Goal: Task Accomplishment & Management: Complete application form

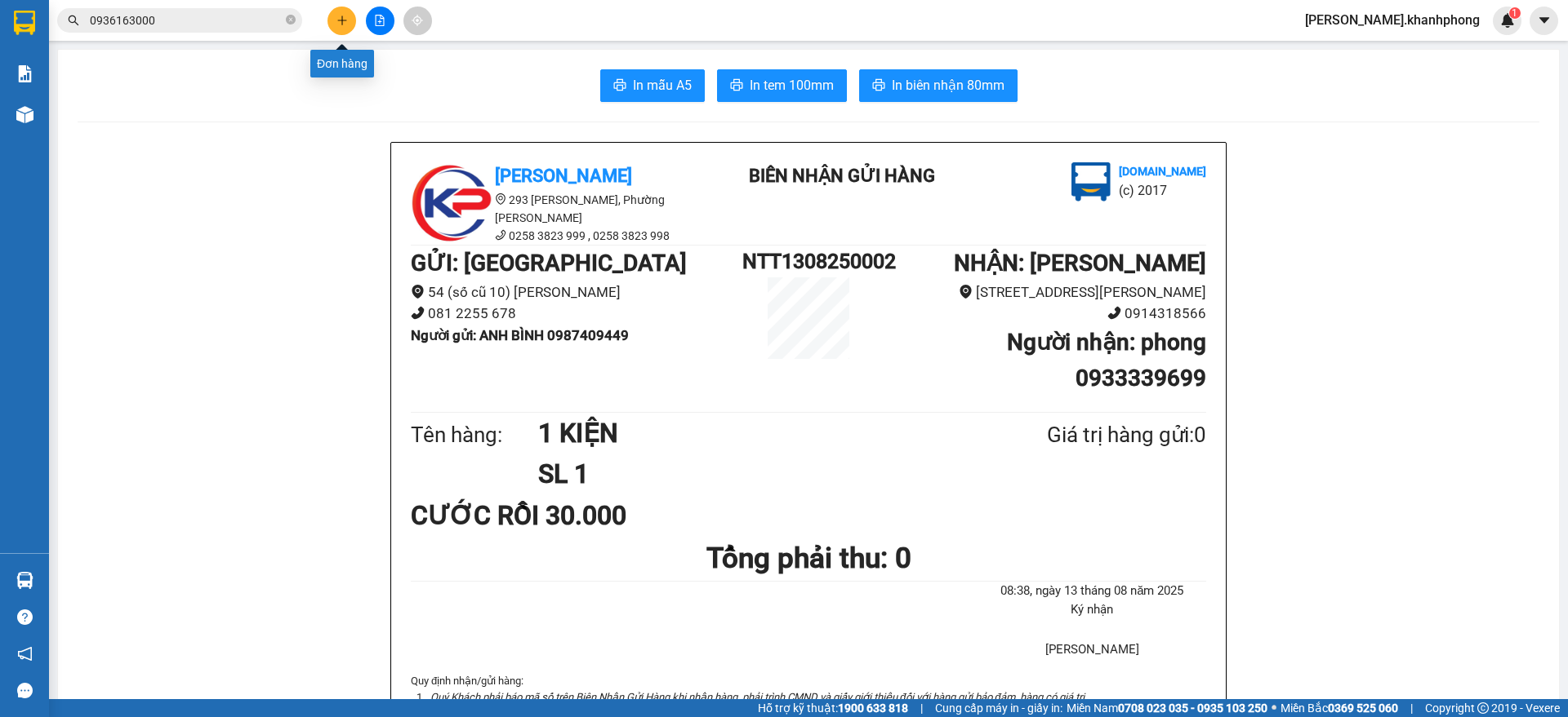
click at [337, 16] on icon "plus" at bounding box center [342, 20] width 11 height 11
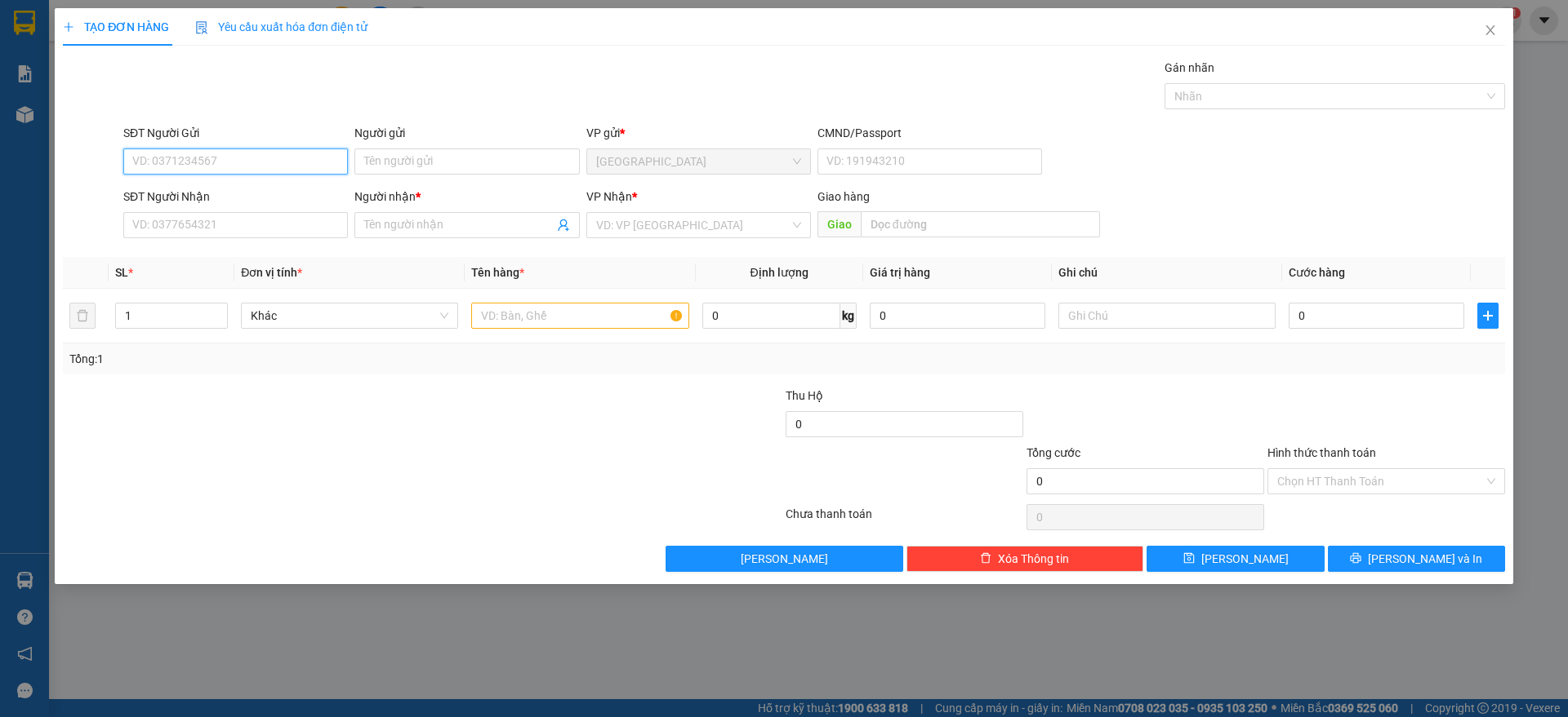
click at [287, 152] on input "SĐT Người Gửi" at bounding box center [235, 161] width 224 height 26
click at [209, 224] on input "SĐT Người Nhận" at bounding box center [235, 225] width 224 height 26
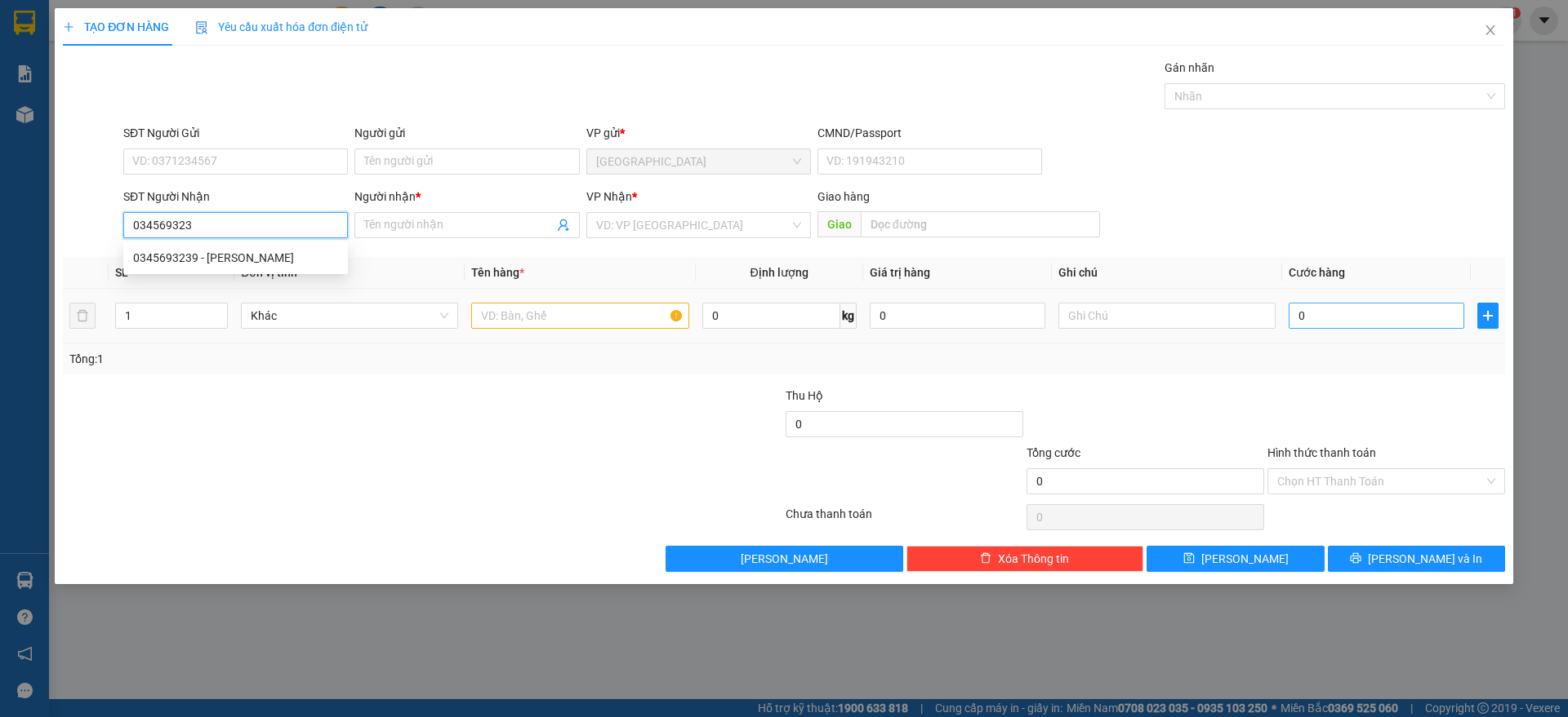
type input "0345693239"
click at [267, 249] on div "0345693239 - [PERSON_NAME]" at bounding box center [236, 258] width 205 height 18
type input "BẢO QUẠT KHANG VY"
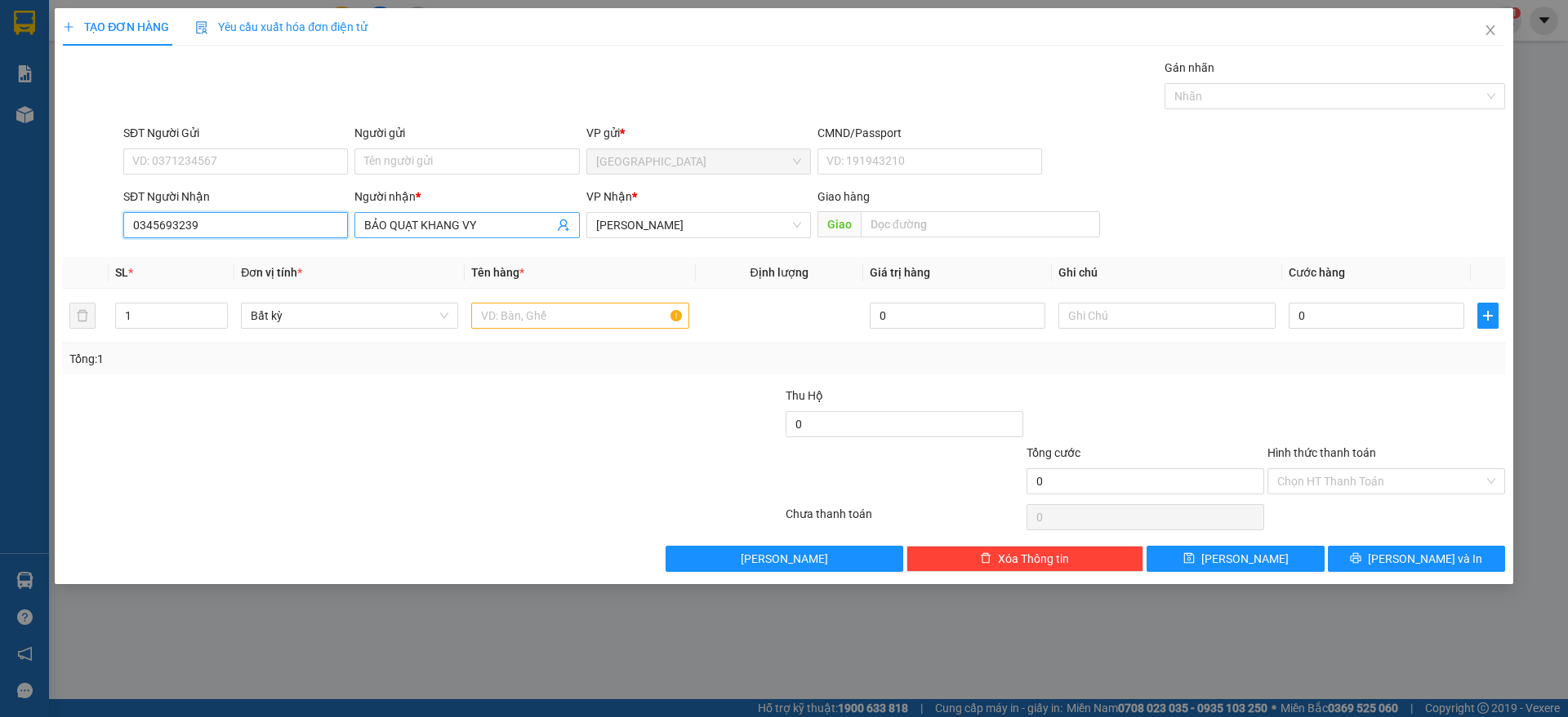
type input "0345693239"
drag, startPoint x: 489, startPoint y: 223, endPoint x: 387, endPoint y: 226, distance: 102.0
click at [387, 226] on input "BẢO QUẠT KHANG VY" at bounding box center [458, 225] width 188 height 18
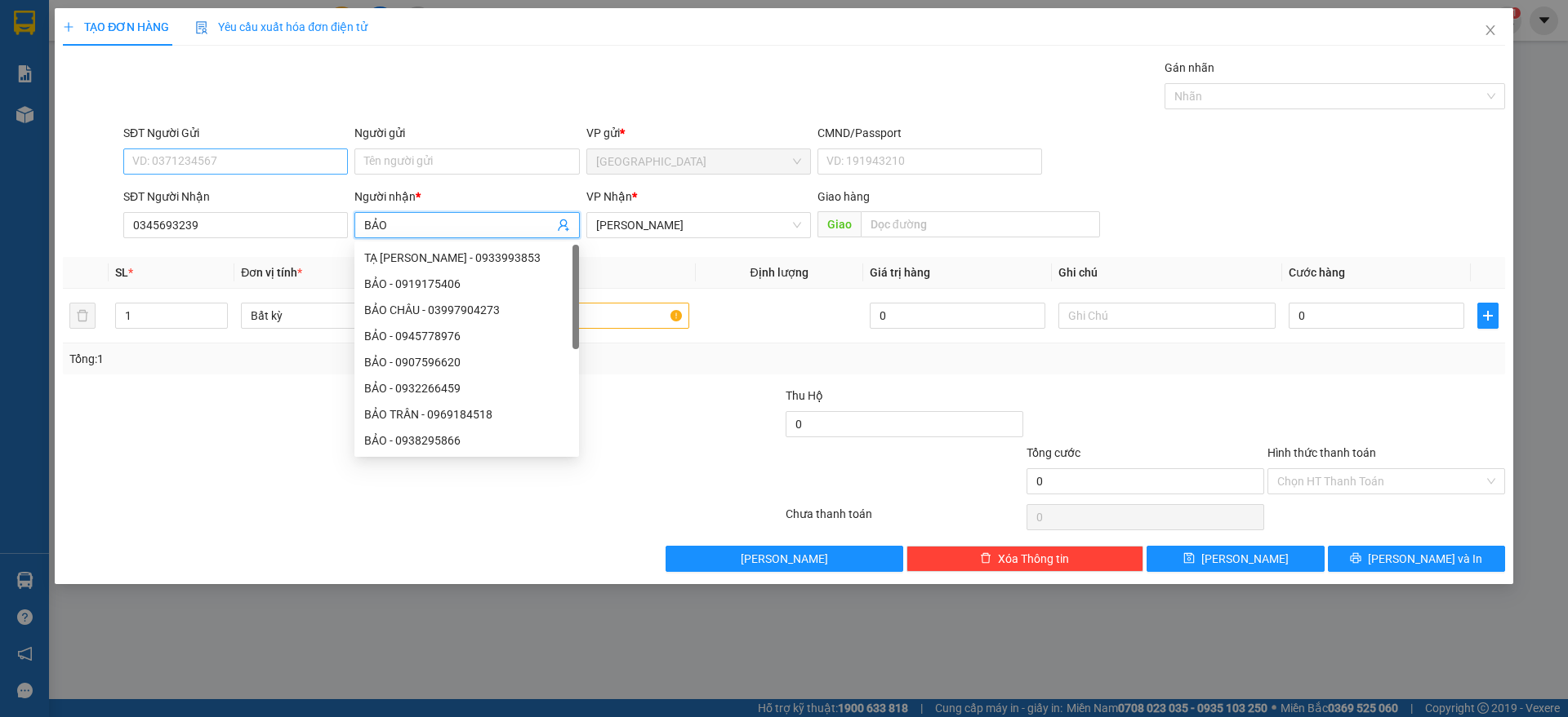
type input "BẢO"
click at [206, 160] on input "SĐT Người Gửi" at bounding box center [235, 161] width 224 height 26
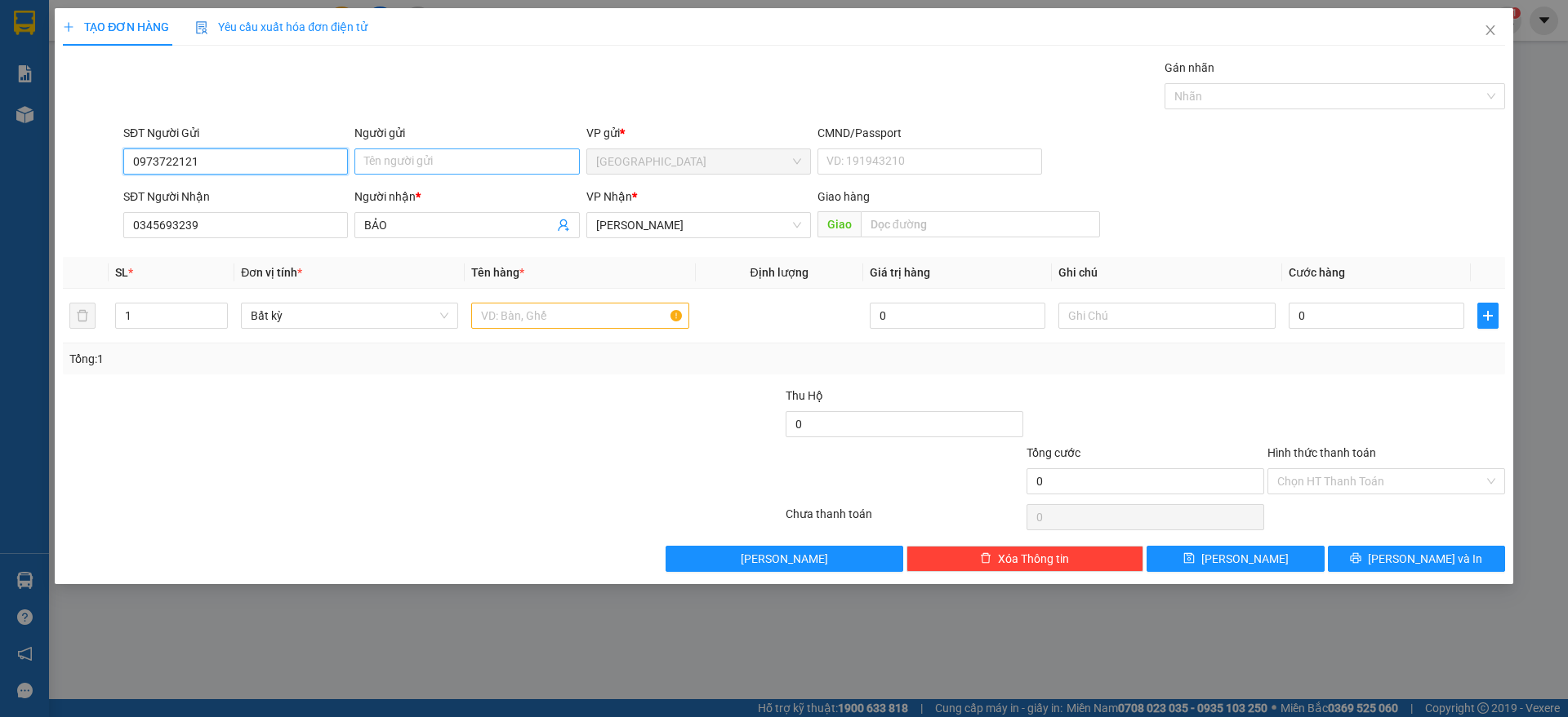
type input "0973722121"
click at [416, 163] on input "Người gửi" at bounding box center [466, 161] width 224 height 26
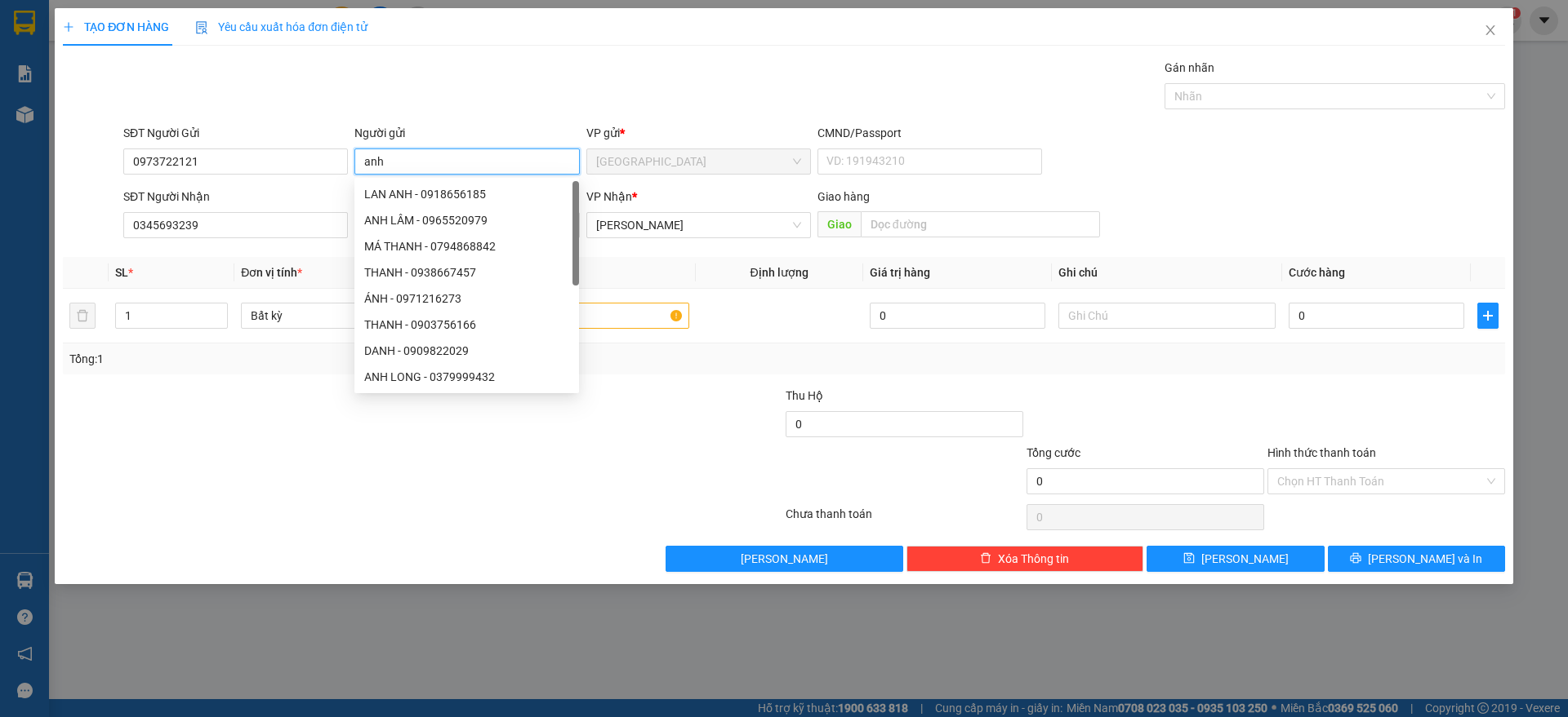
click at [416, 163] on input "anh" at bounding box center [466, 161] width 224 height 26
type input "ANH"
click at [658, 312] on input "text" at bounding box center [580, 316] width 217 height 26
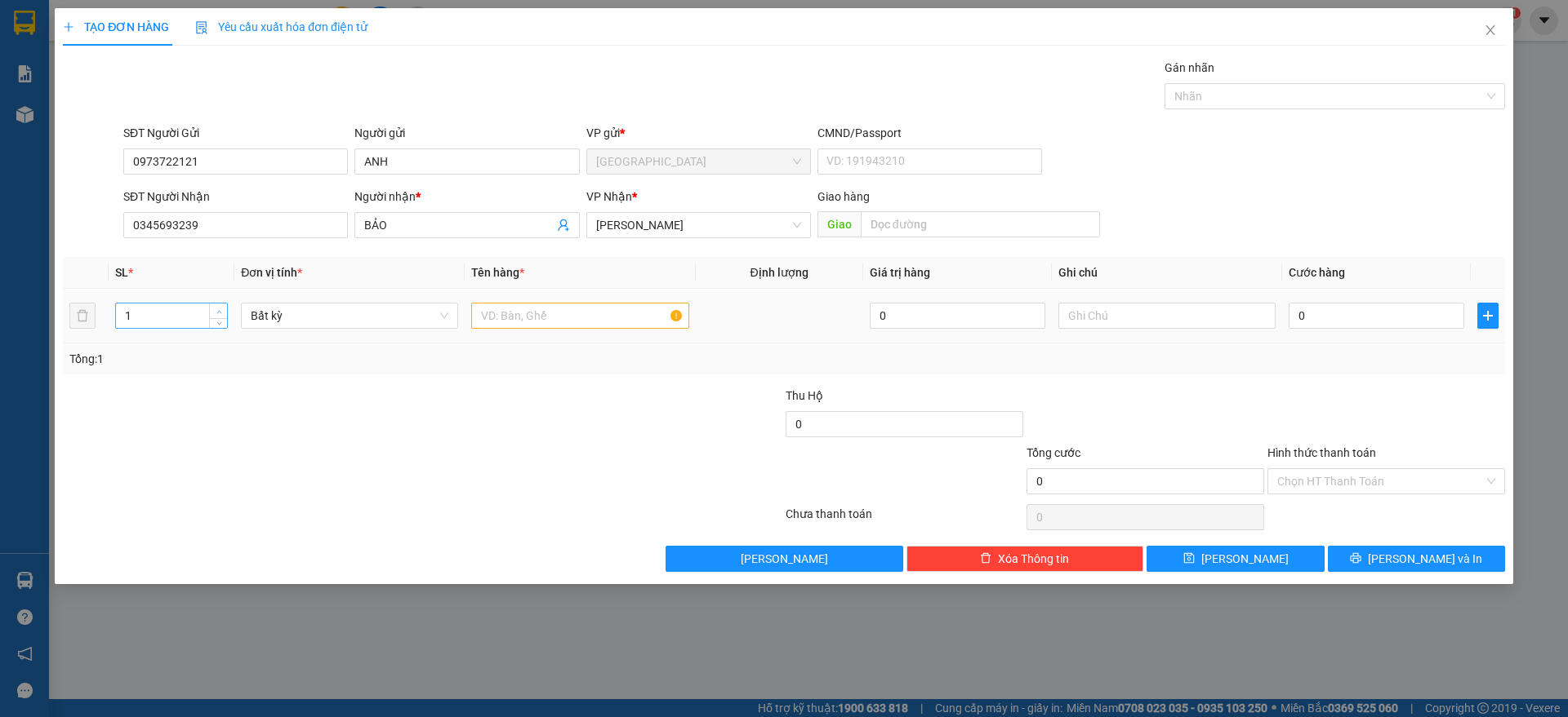
type input "2"
drag, startPoint x: 219, startPoint y: 305, endPoint x: 257, endPoint y: 323, distance: 42.0
click at [220, 305] on span "Increase Value" at bounding box center [218, 310] width 18 height 12
click at [586, 317] on input "text" at bounding box center [580, 316] width 217 height 26
type input "1"
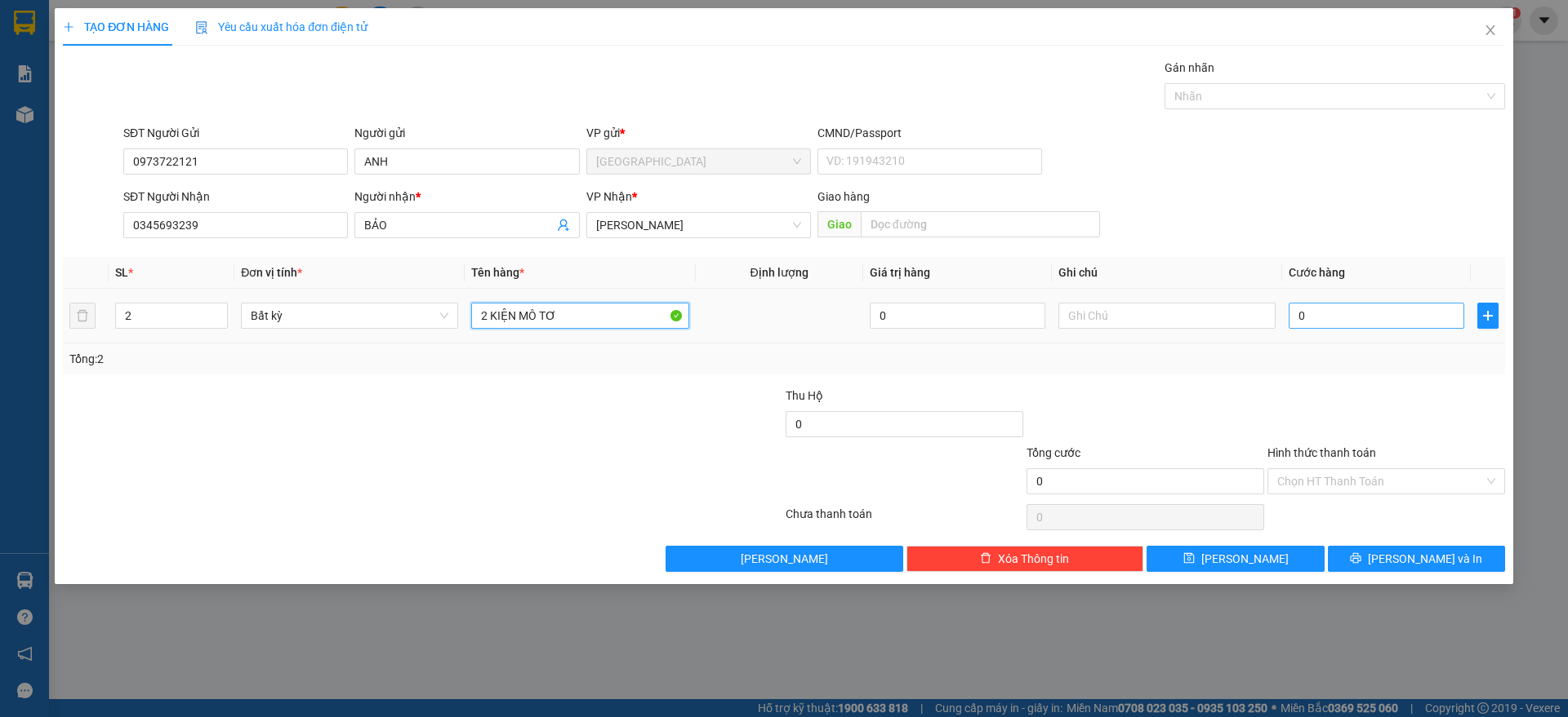
type input "2 KIỆN MÔ TƠ"
click at [1357, 317] on input "0" at bounding box center [1376, 316] width 175 height 26
type input "01"
type input "1"
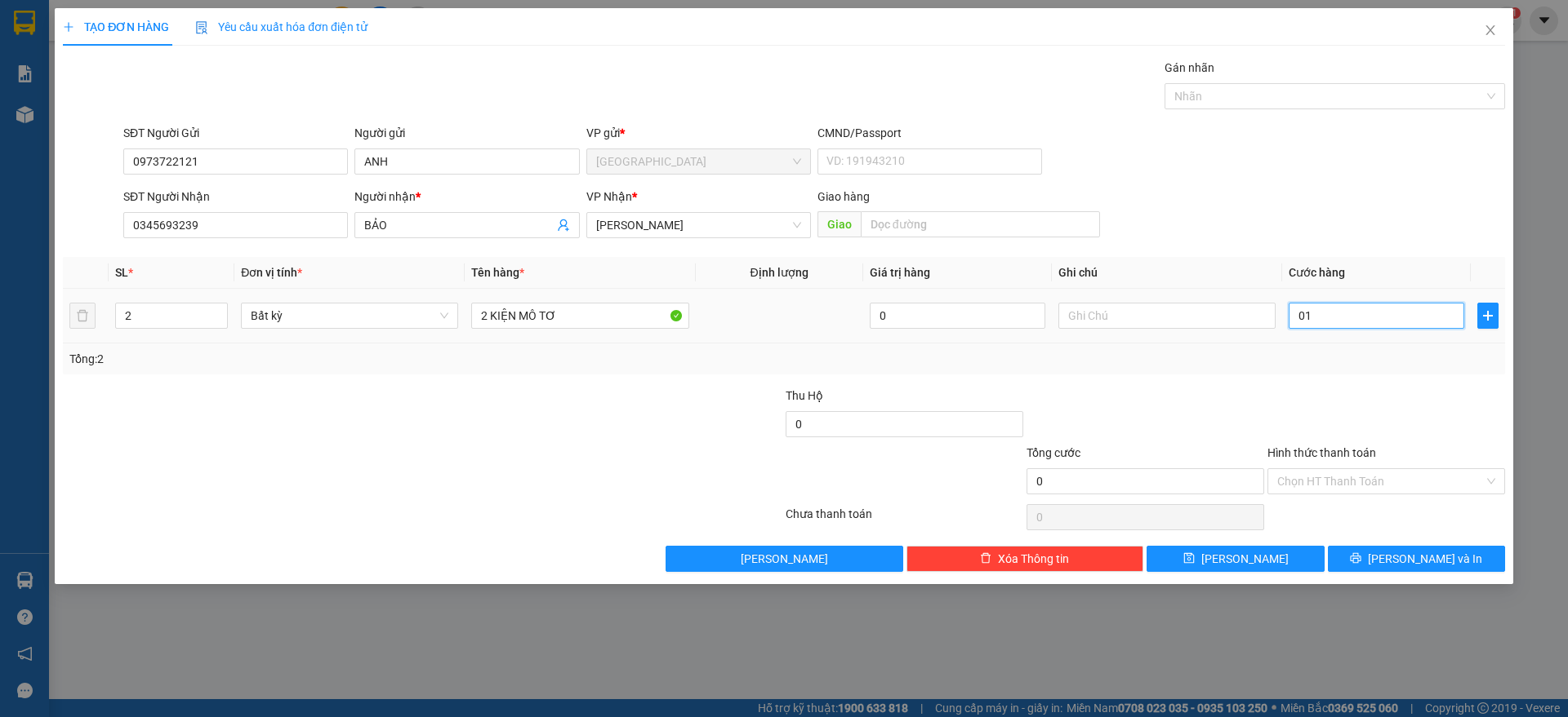
type input "1"
type input "012"
type input "12"
type input "0.120"
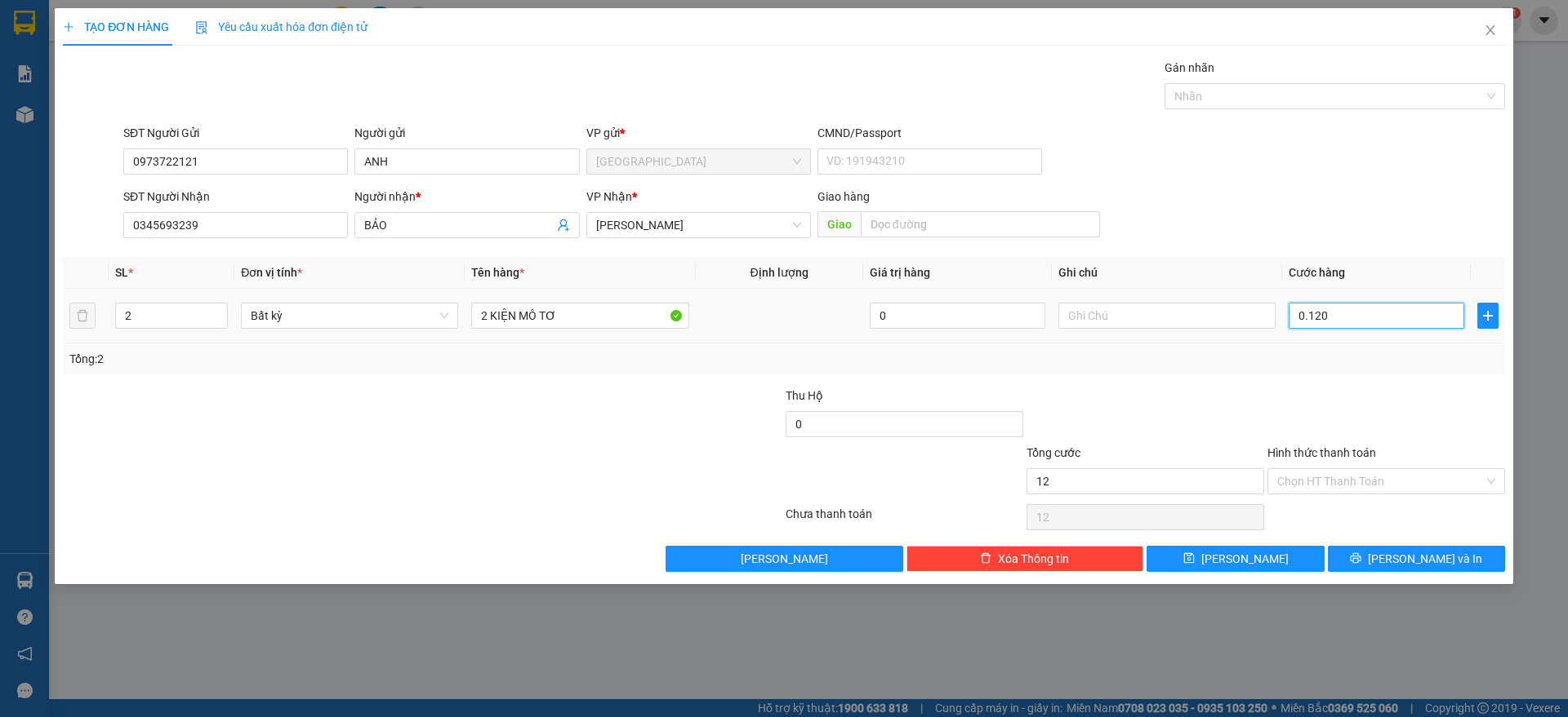
type input "120"
type input "120.000"
drag, startPoint x: 1404, startPoint y: 418, endPoint x: 1407, endPoint y: 458, distance: 40.1
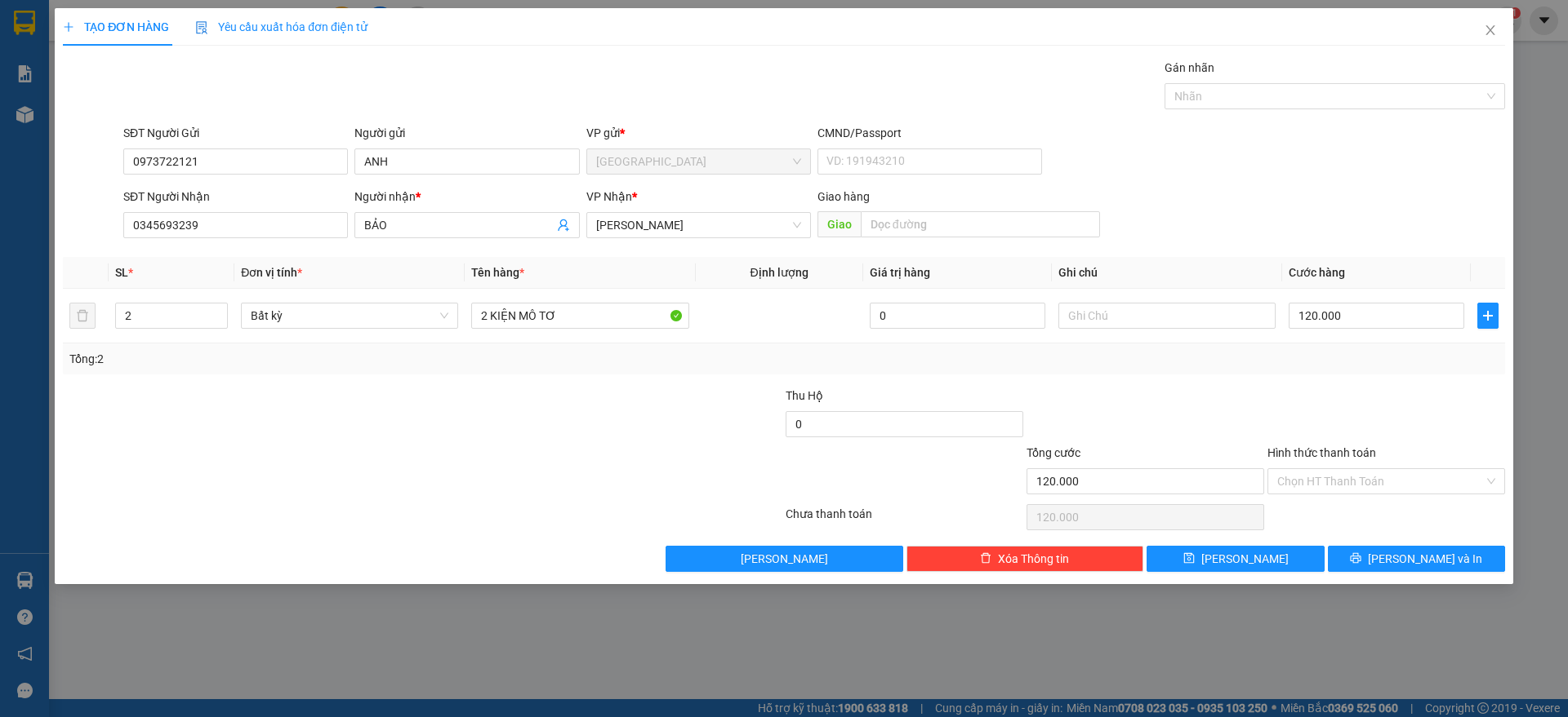
click at [1410, 418] on div at bounding box center [1386, 414] width 241 height 57
click at [1326, 482] on input "Hình thức thanh toán" at bounding box center [1380, 481] width 206 height 25
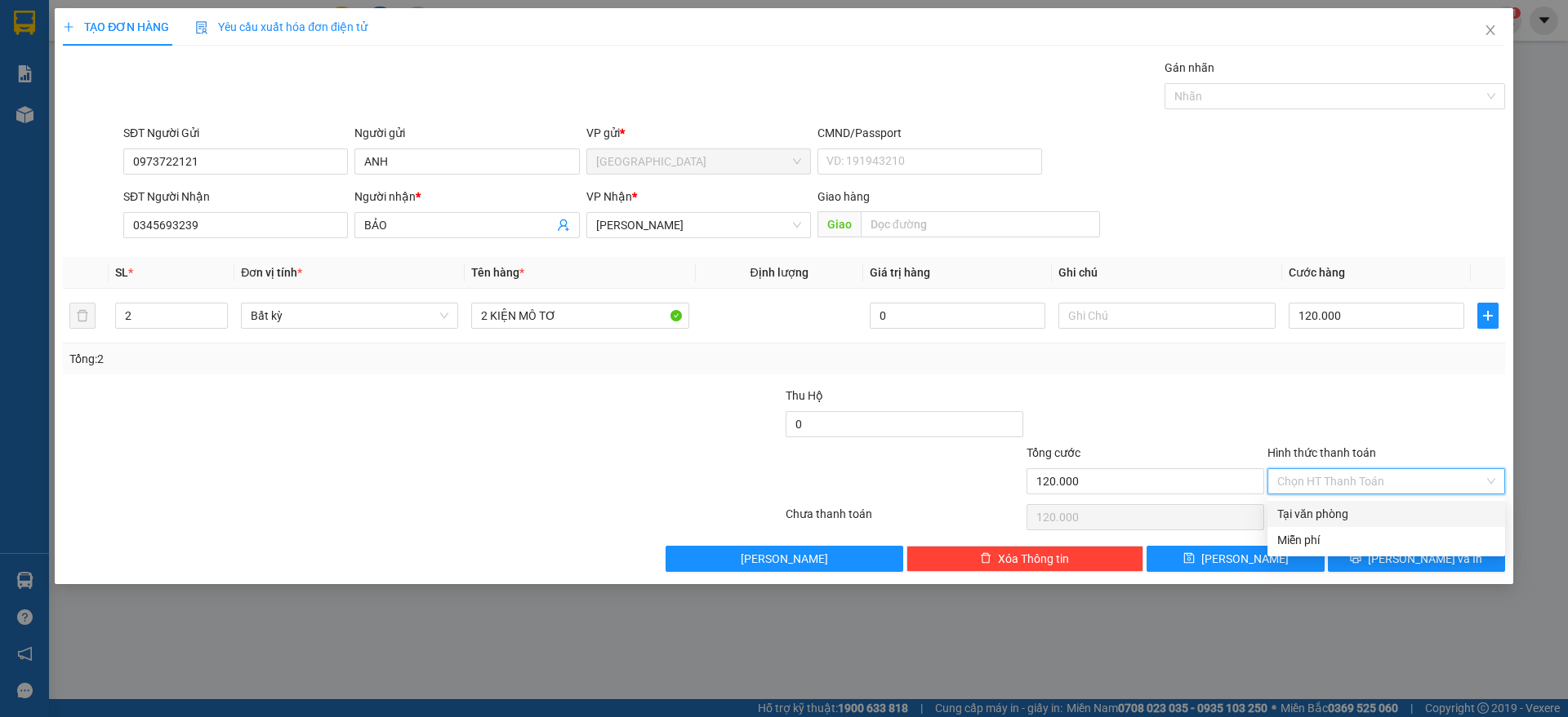
click at [1320, 513] on div "Tại văn phòng" at bounding box center [1386, 514] width 218 height 18
type input "0"
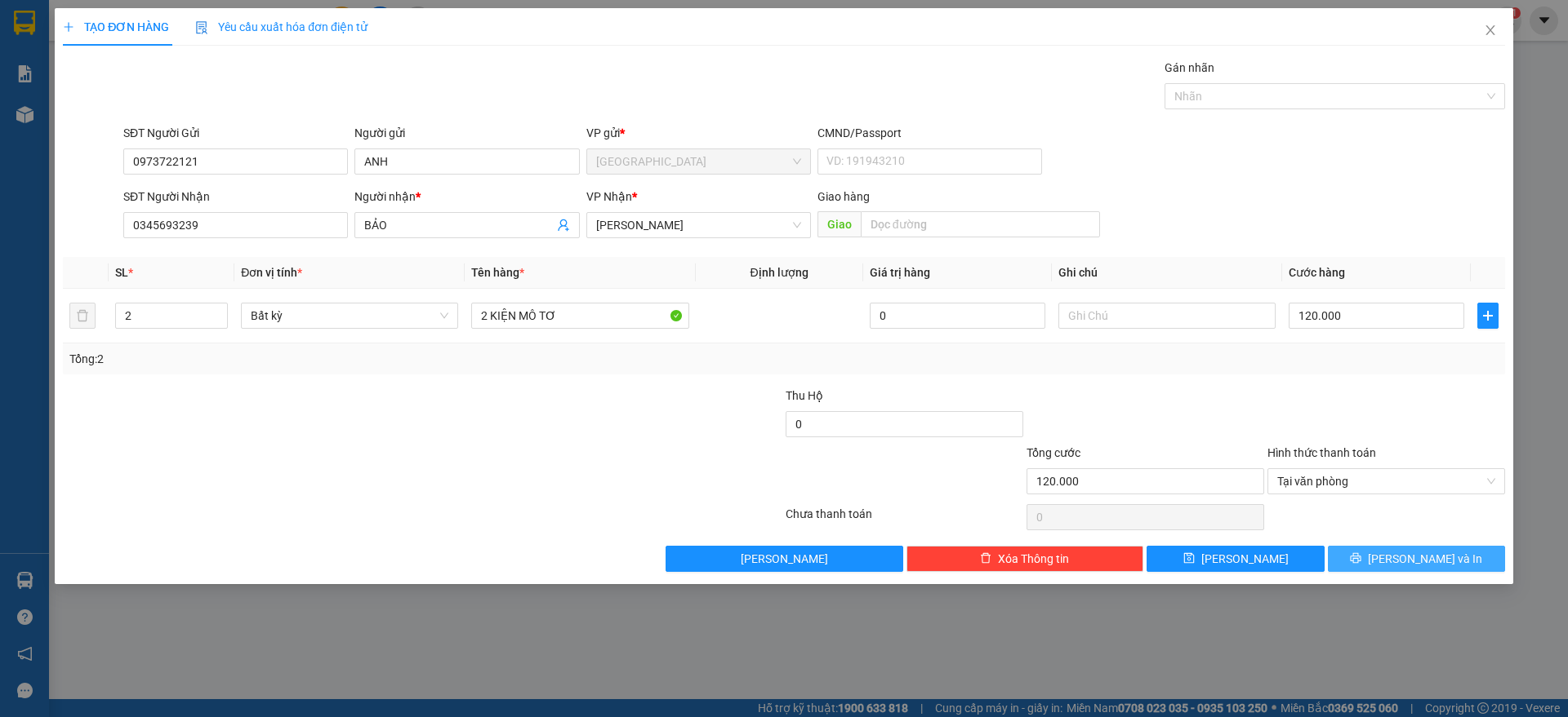
click at [1399, 565] on button "[PERSON_NAME] và In" at bounding box center [1417, 559] width 177 height 26
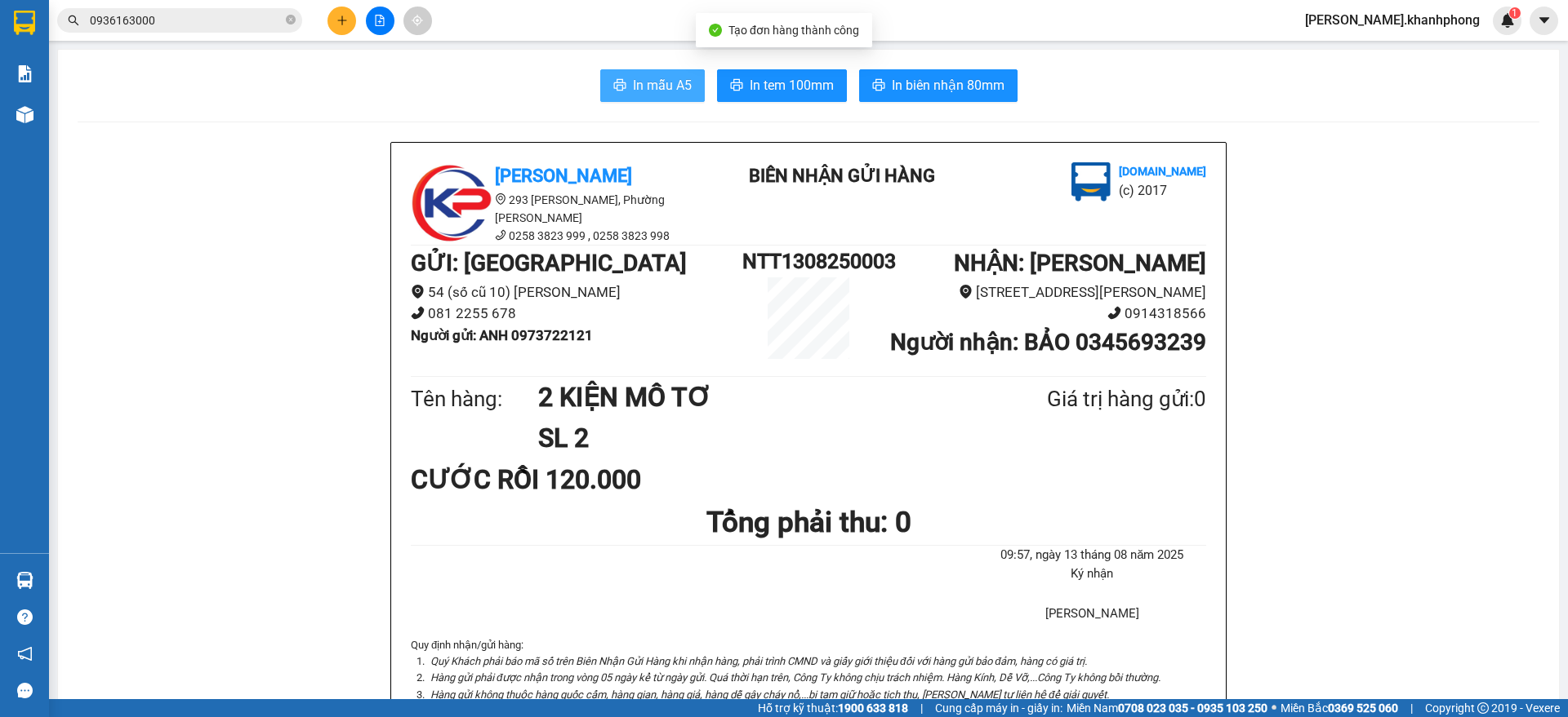
click at [633, 79] on span "In mẫu A5" at bounding box center [661, 85] width 59 height 20
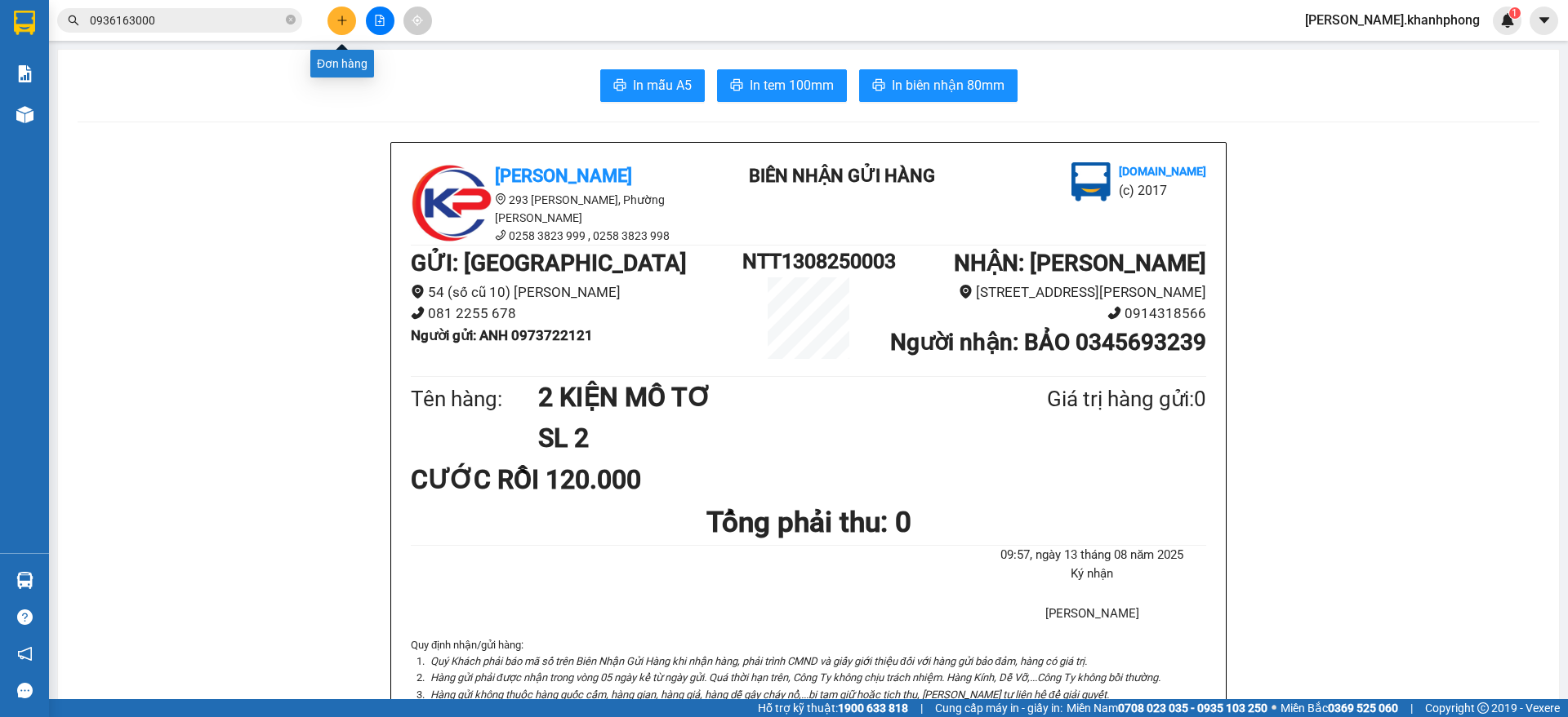
click at [344, 20] on icon "plus" at bounding box center [342, 20] width 11 height 11
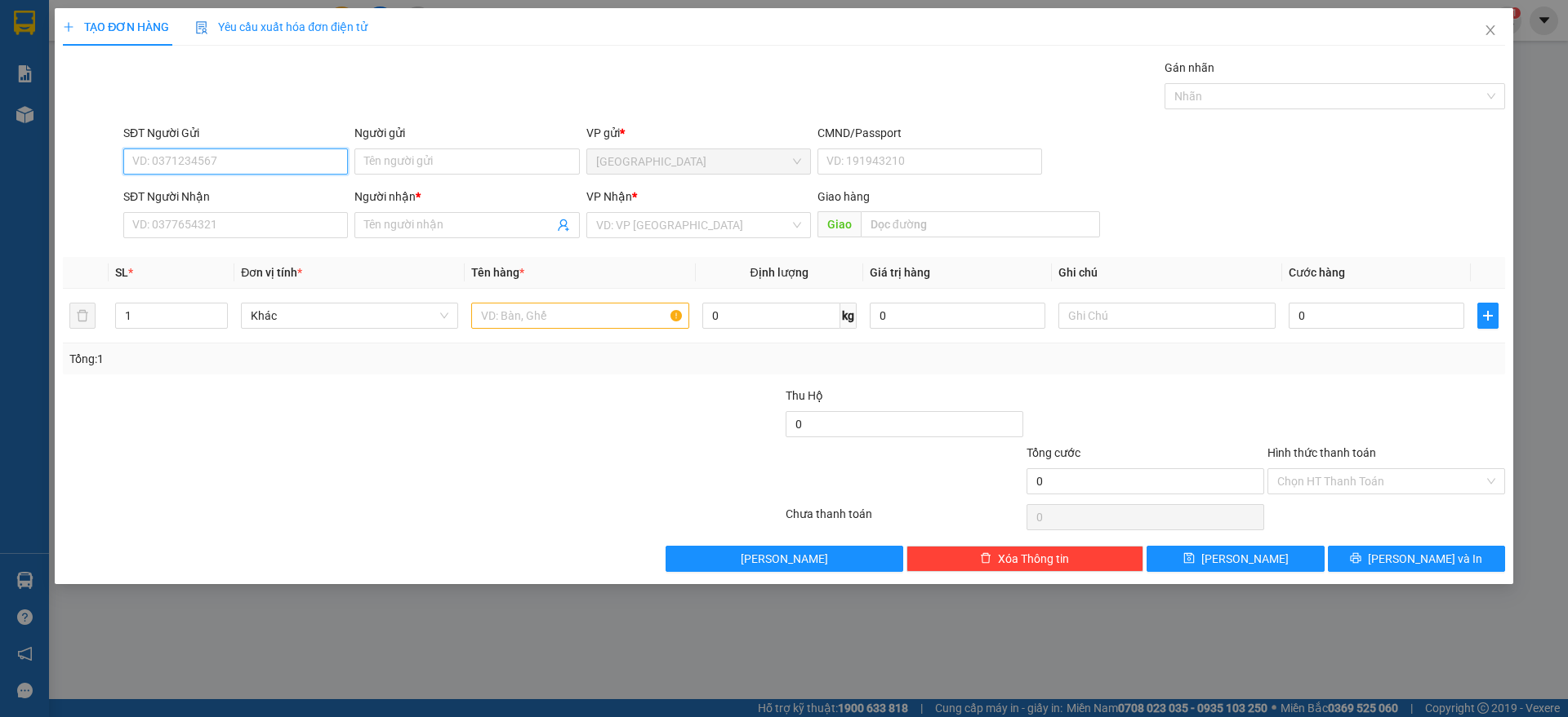
click at [241, 165] on input "SĐT Người Gửi" at bounding box center [235, 161] width 224 height 26
type input "0903564657"
click at [254, 189] on div "0903564657 - THÚY NGA" at bounding box center [236, 194] width 205 height 18
type input "THÚY NGA"
type input "0903564657"
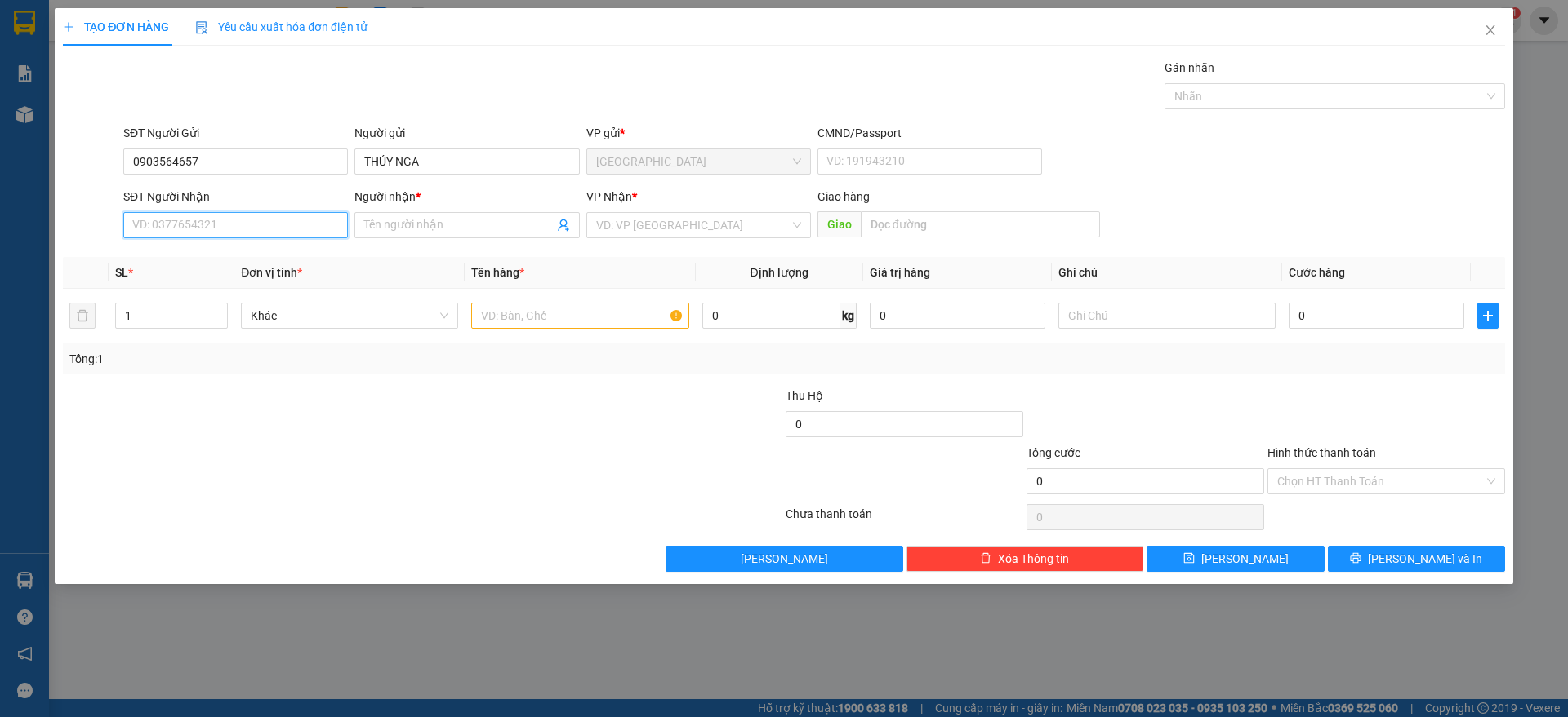
click at [228, 224] on input "SĐT Người Nhận" at bounding box center [235, 225] width 224 height 26
type input "0982049990"
click at [387, 226] on input "Người nhận *" at bounding box center [458, 225] width 188 height 18
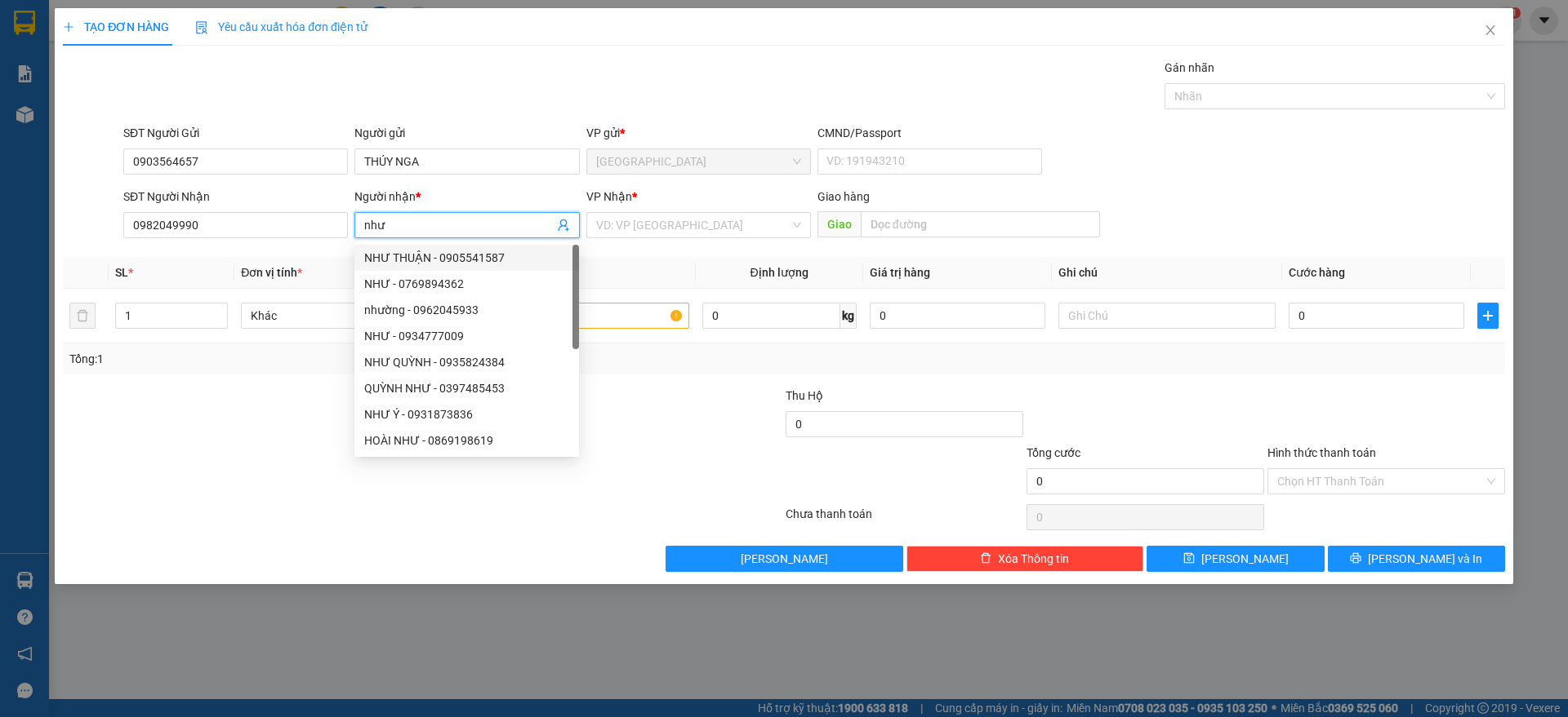
click at [448, 227] on input "như" at bounding box center [458, 225] width 188 height 18
type input "NHƯ"
click at [677, 228] on input "search" at bounding box center [692, 225] width 193 height 25
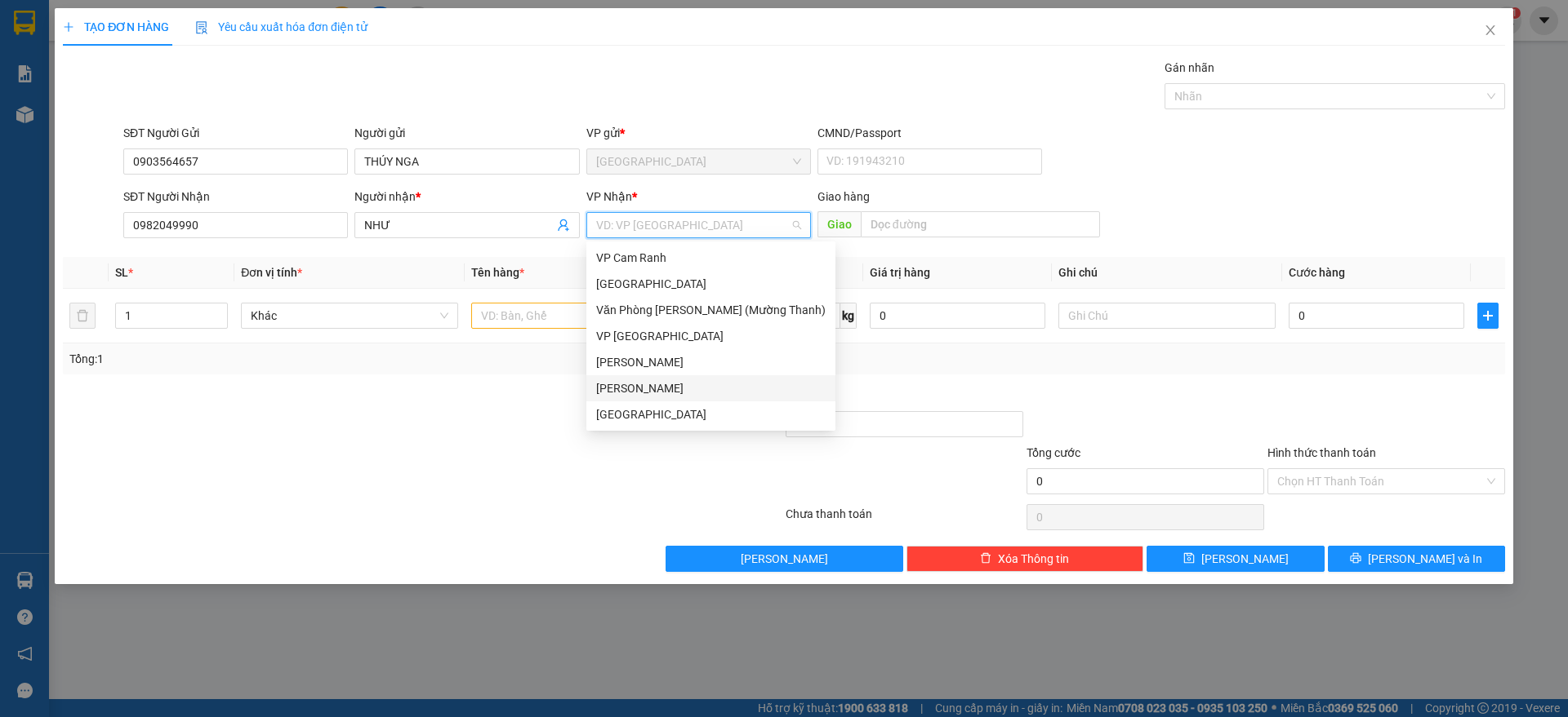
click at [655, 383] on div "[PERSON_NAME]" at bounding box center [710, 388] width 229 height 18
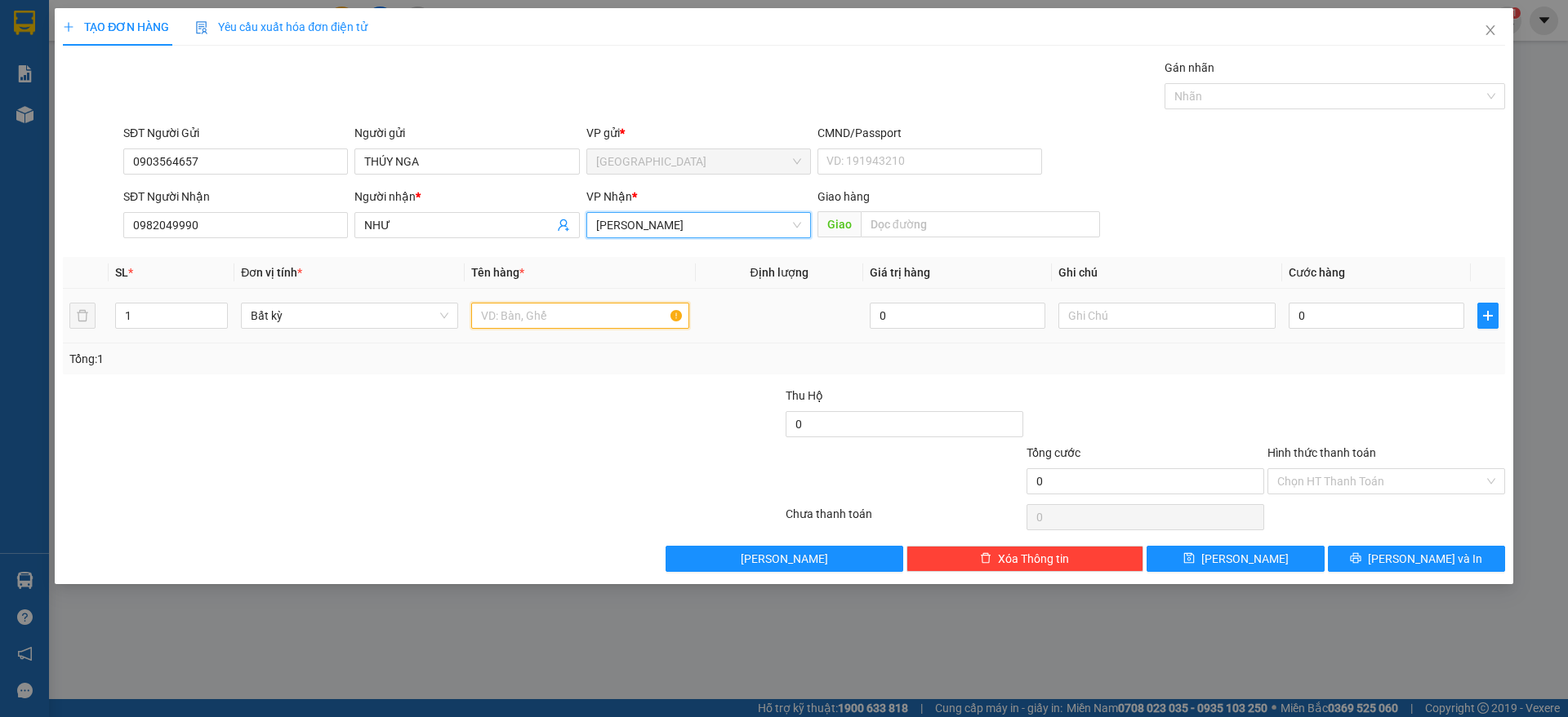
click at [536, 315] on input "text" at bounding box center [580, 316] width 217 height 26
type input "1 THÙNG"
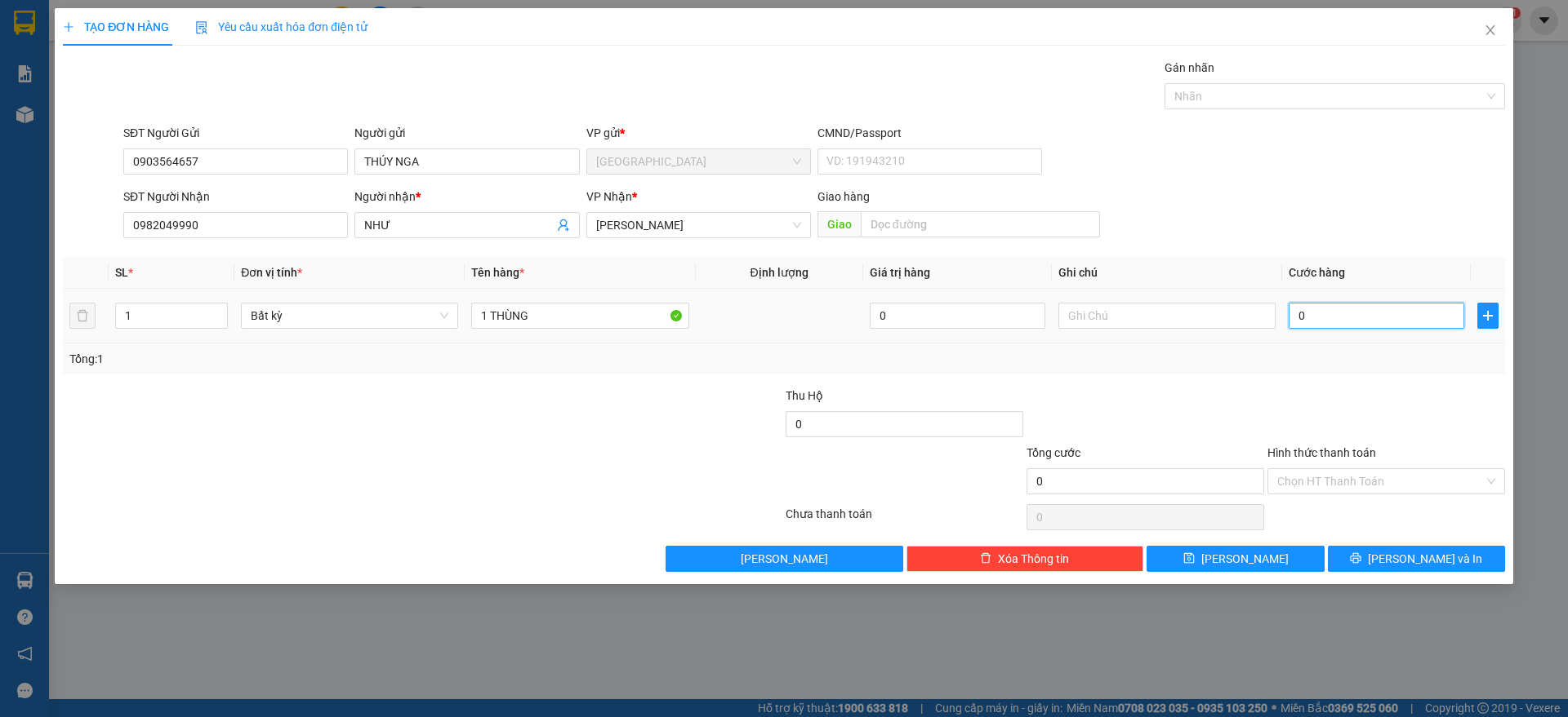
click at [1340, 306] on input "0" at bounding box center [1376, 316] width 175 height 26
type input "3"
type input "30"
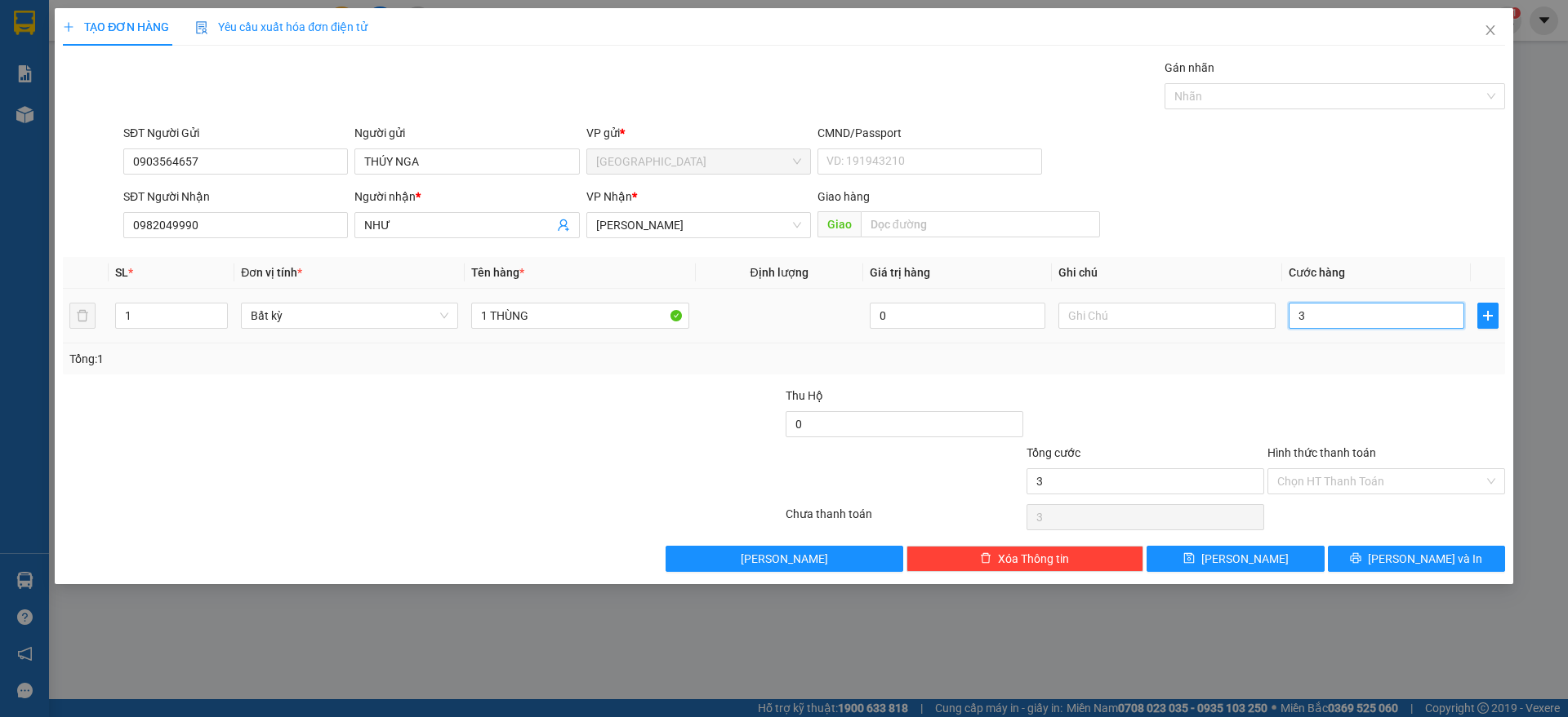
type input "30"
type input "30.000"
click at [1330, 364] on div "Tổng: 1" at bounding box center [784, 359] width 1429 height 18
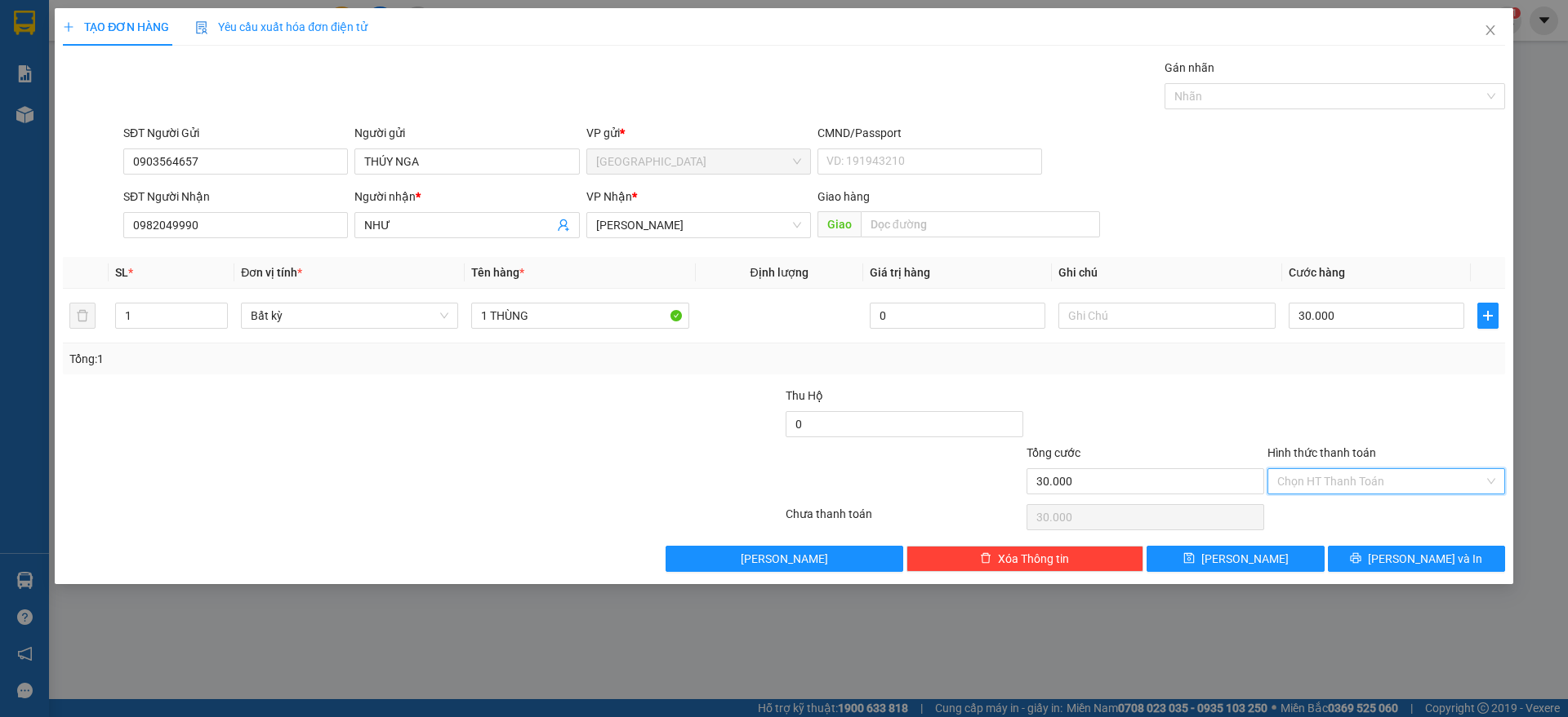
click at [1355, 478] on input "Hình thức thanh toán" at bounding box center [1380, 481] width 206 height 25
click at [1335, 509] on div "Tại văn phòng" at bounding box center [1386, 514] width 218 height 18
type input "0"
click at [1361, 559] on icon "printer" at bounding box center [1356, 559] width 11 height 11
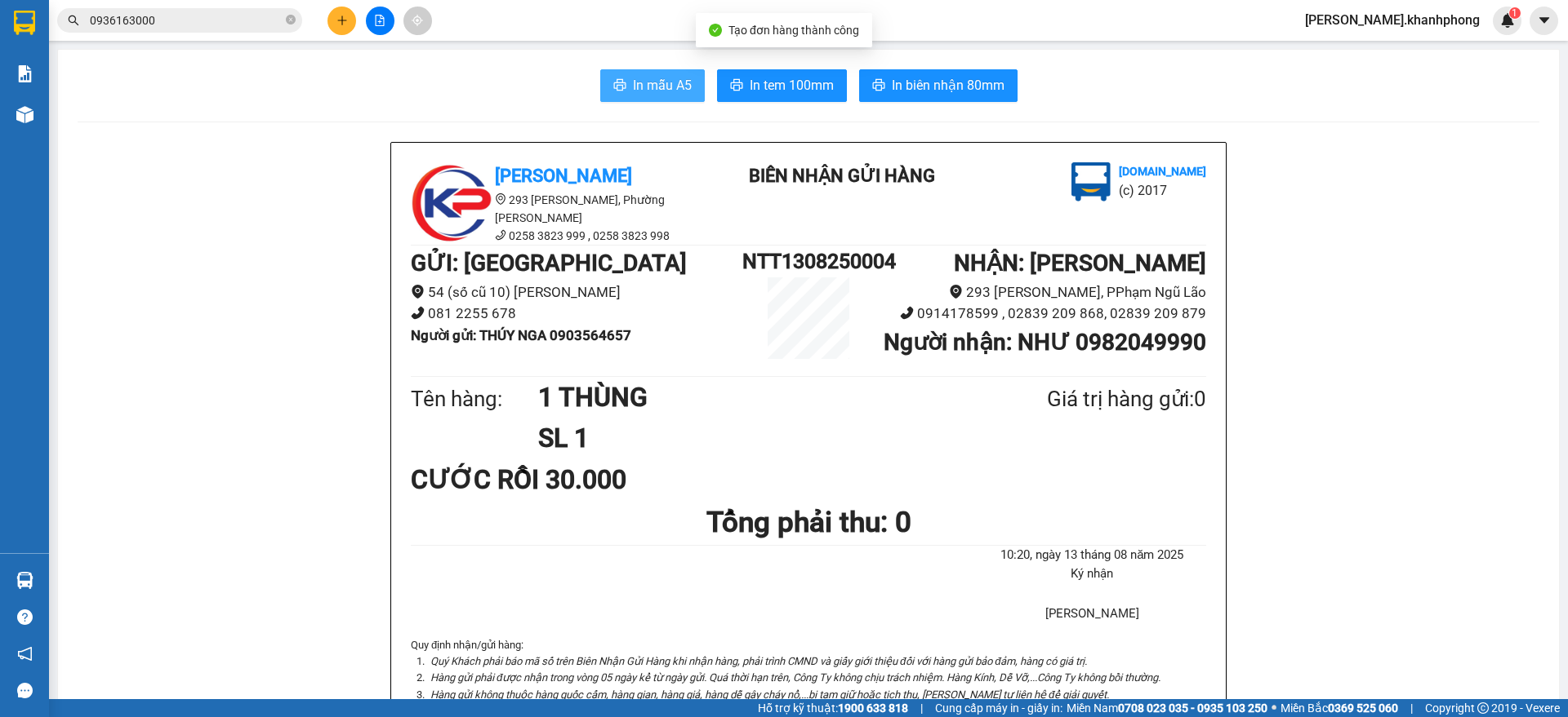
click at [639, 79] on span "In mẫu A5" at bounding box center [661, 85] width 59 height 20
click at [339, 19] on icon "plus" at bounding box center [342, 20] width 11 height 11
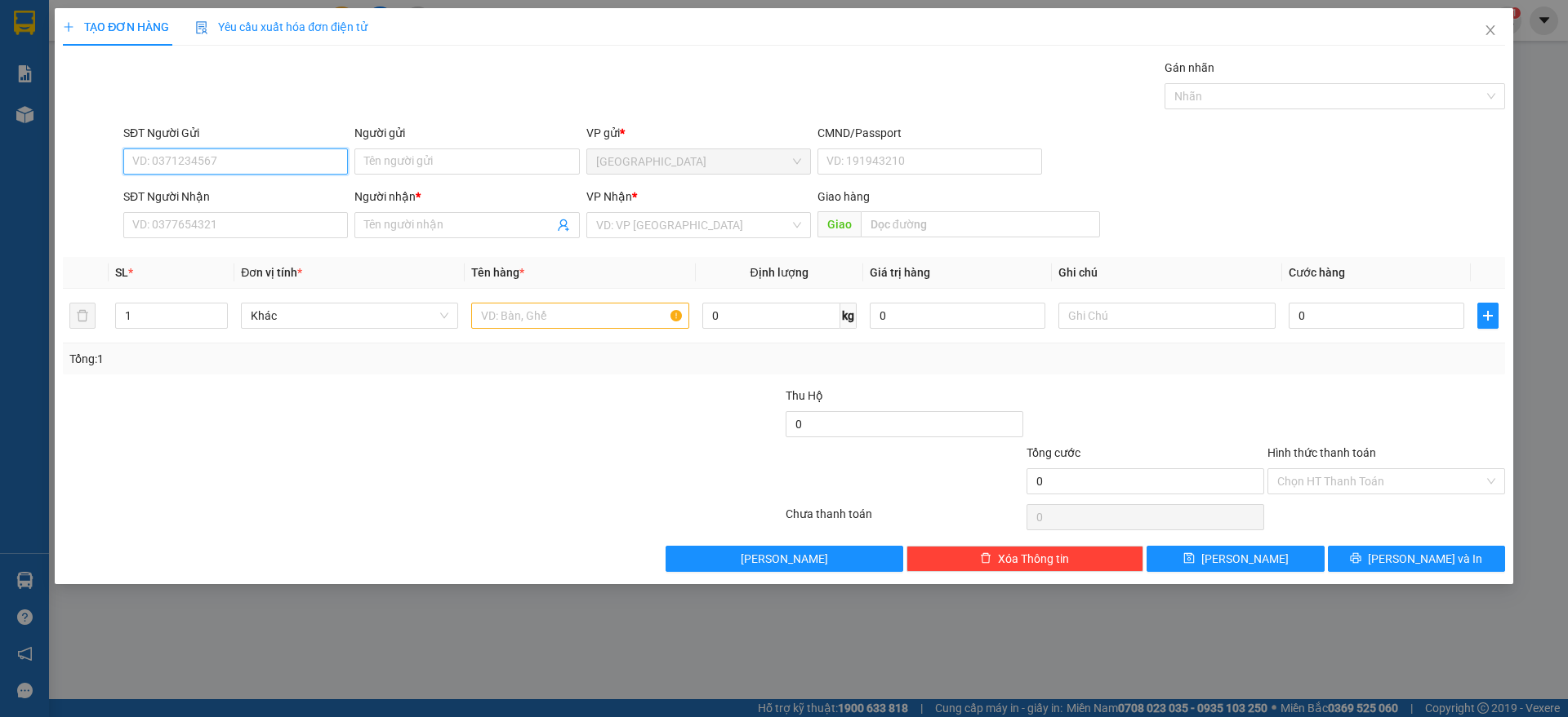
click at [173, 161] on input "SĐT Người Gửi" at bounding box center [235, 161] width 224 height 26
type input "0903526685"
drag, startPoint x: 258, startPoint y: 195, endPoint x: 262, endPoint y: 239, distance: 44.2
click at [259, 193] on div "0903526685 - [GEOGRAPHIC_DATA]" at bounding box center [236, 194] width 205 height 18
type input "[PERSON_NAME]"
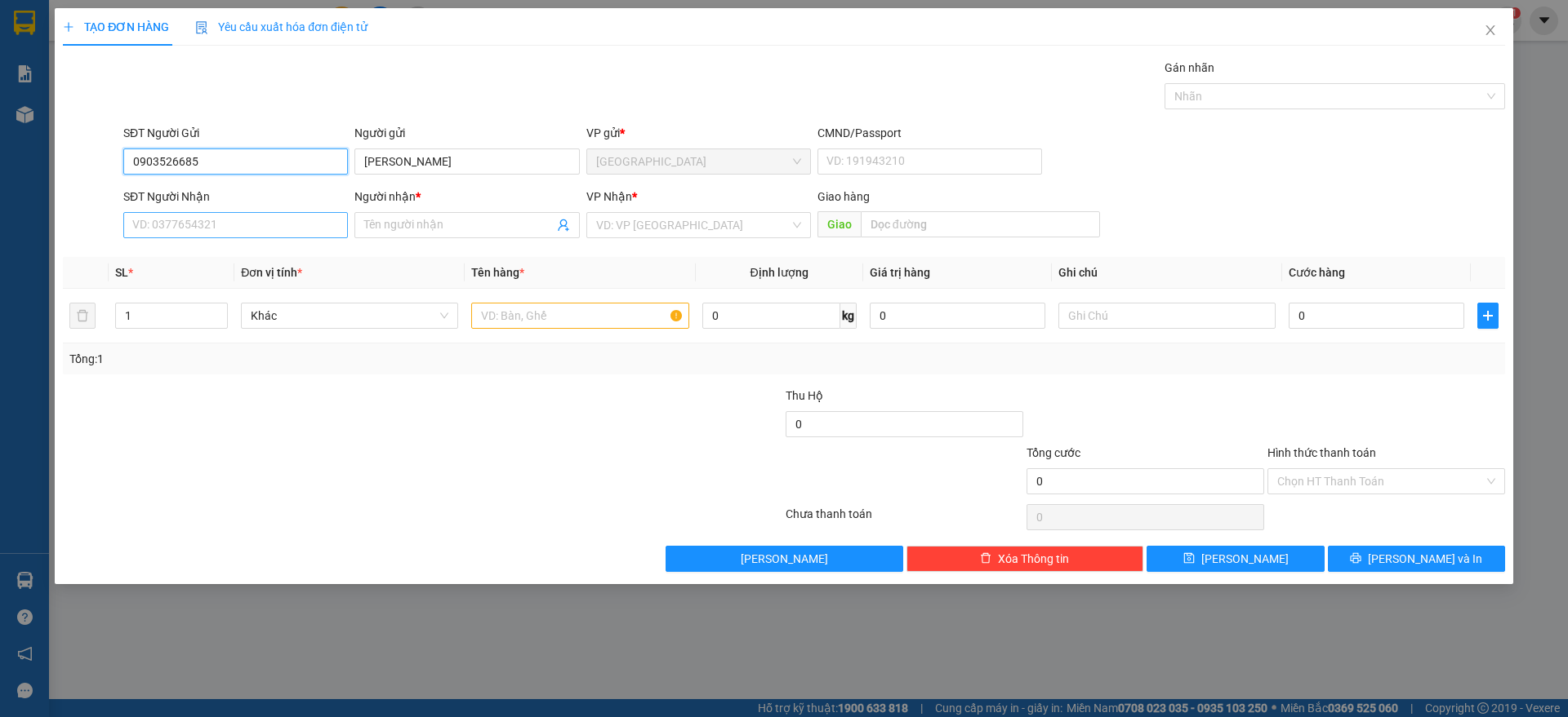
type input "0903526685"
click at [267, 230] on input "SĐT Người Nhận" at bounding box center [235, 225] width 224 height 26
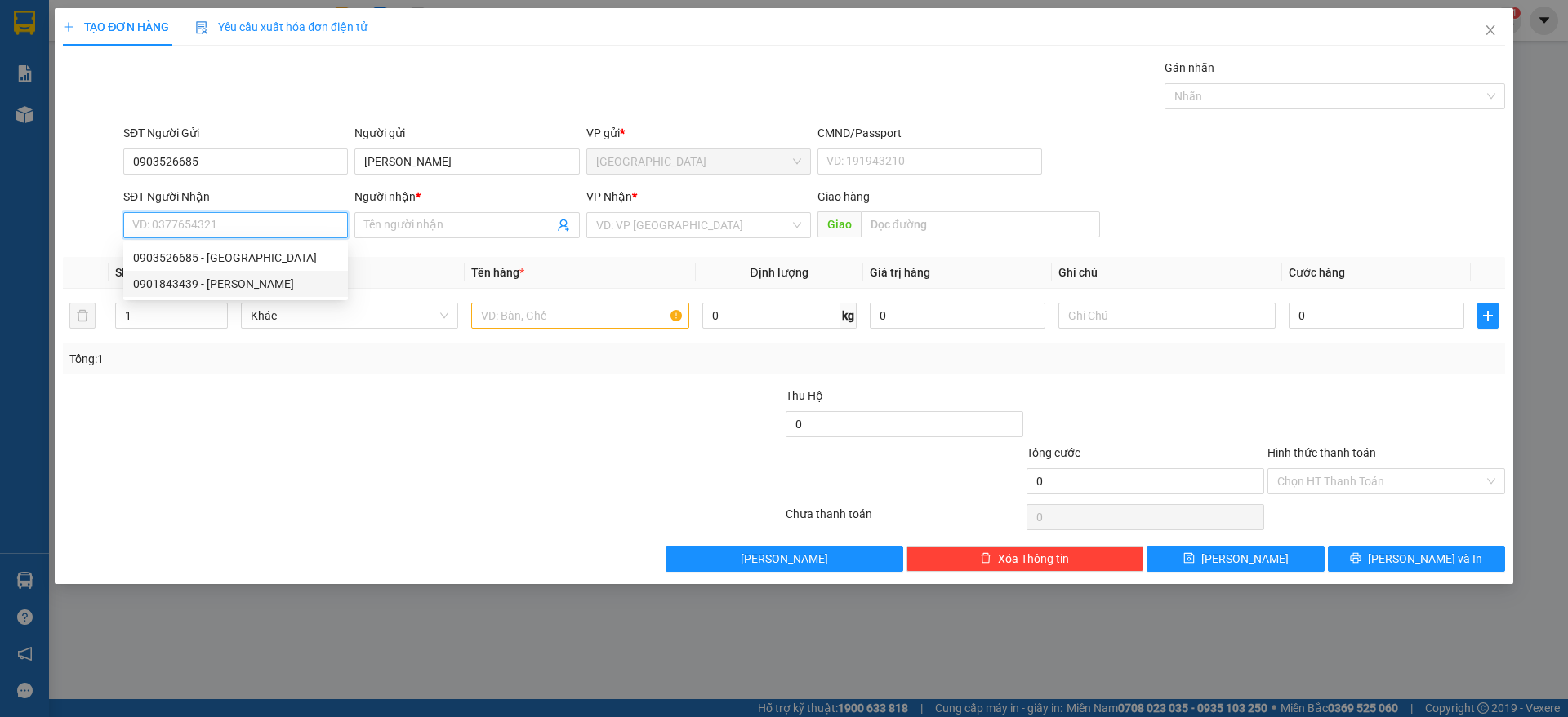
drag, startPoint x: 193, startPoint y: 285, endPoint x: 336, endPoint y: 284, distance: 143.0
click at [193, 285] on div "0901843439 - [PERSON_NAME]" at bounding box center [236, 284] width 205 height 18
type input "0901843439"
type input "[PERSON_NAME]"
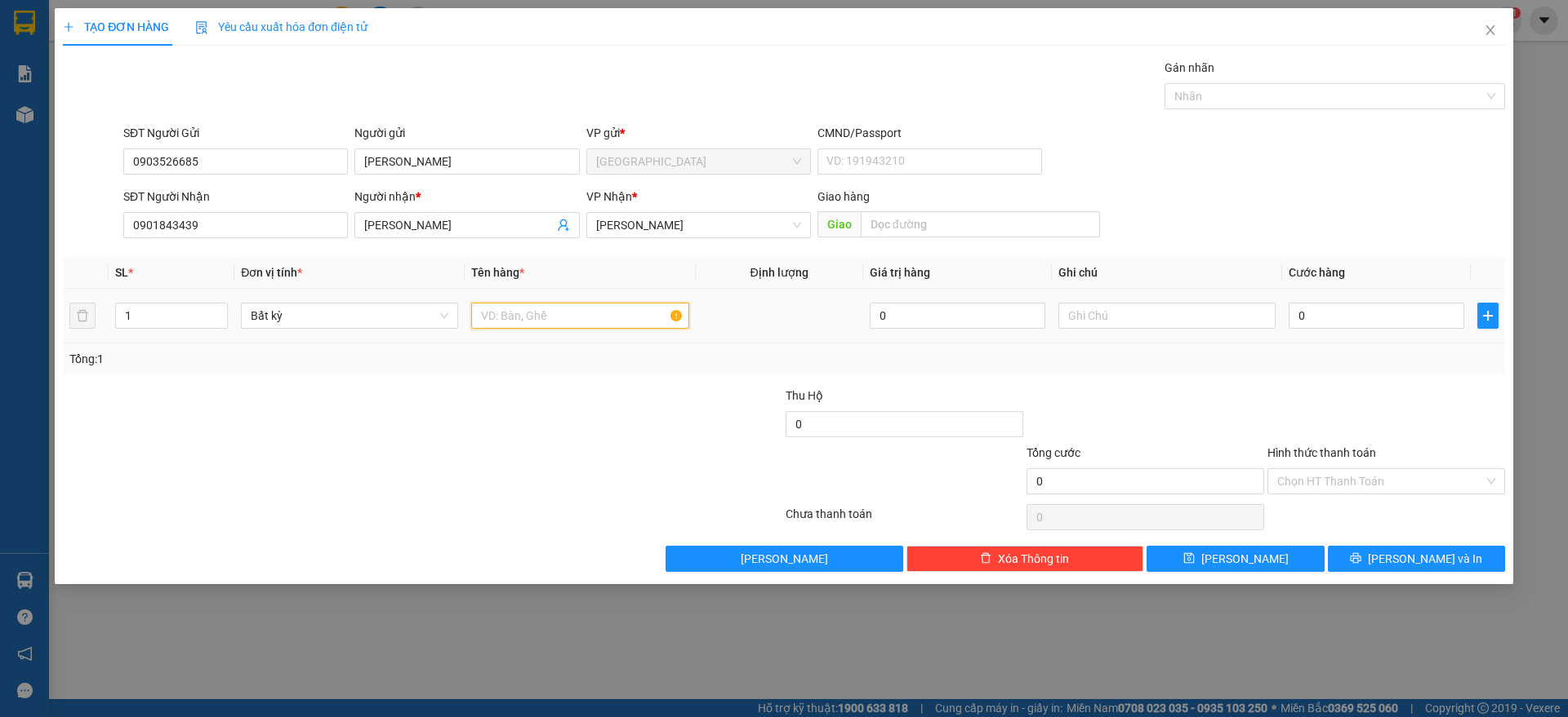
click at [518, 320] on input "text" at bounding box center [580, 316] width 217 height 26
type input "1 HS"
click at [1356, 328] on input "0" at bounding box center [1376, 316] width 175 height 26
type input "2"
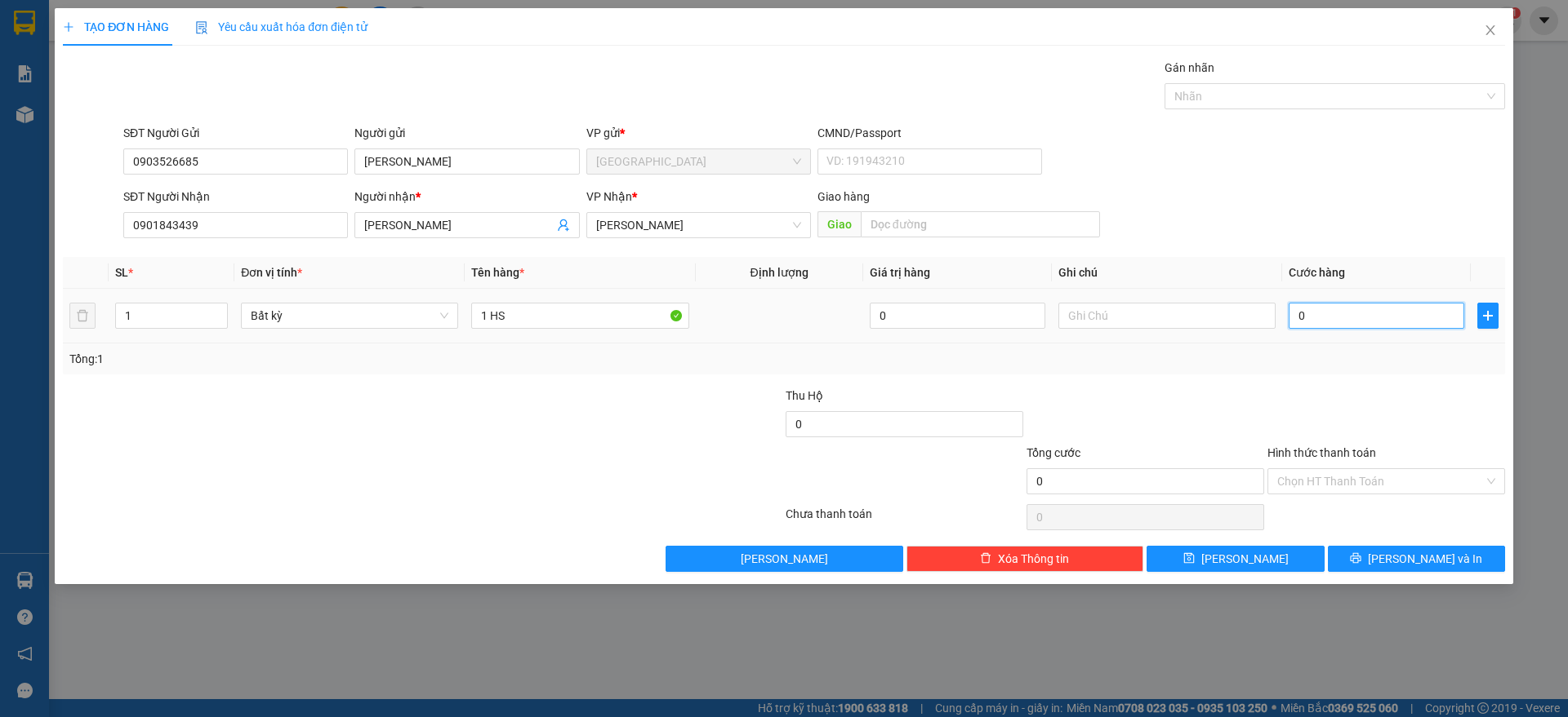
type input "2"
type input "25"
type input "25.000"
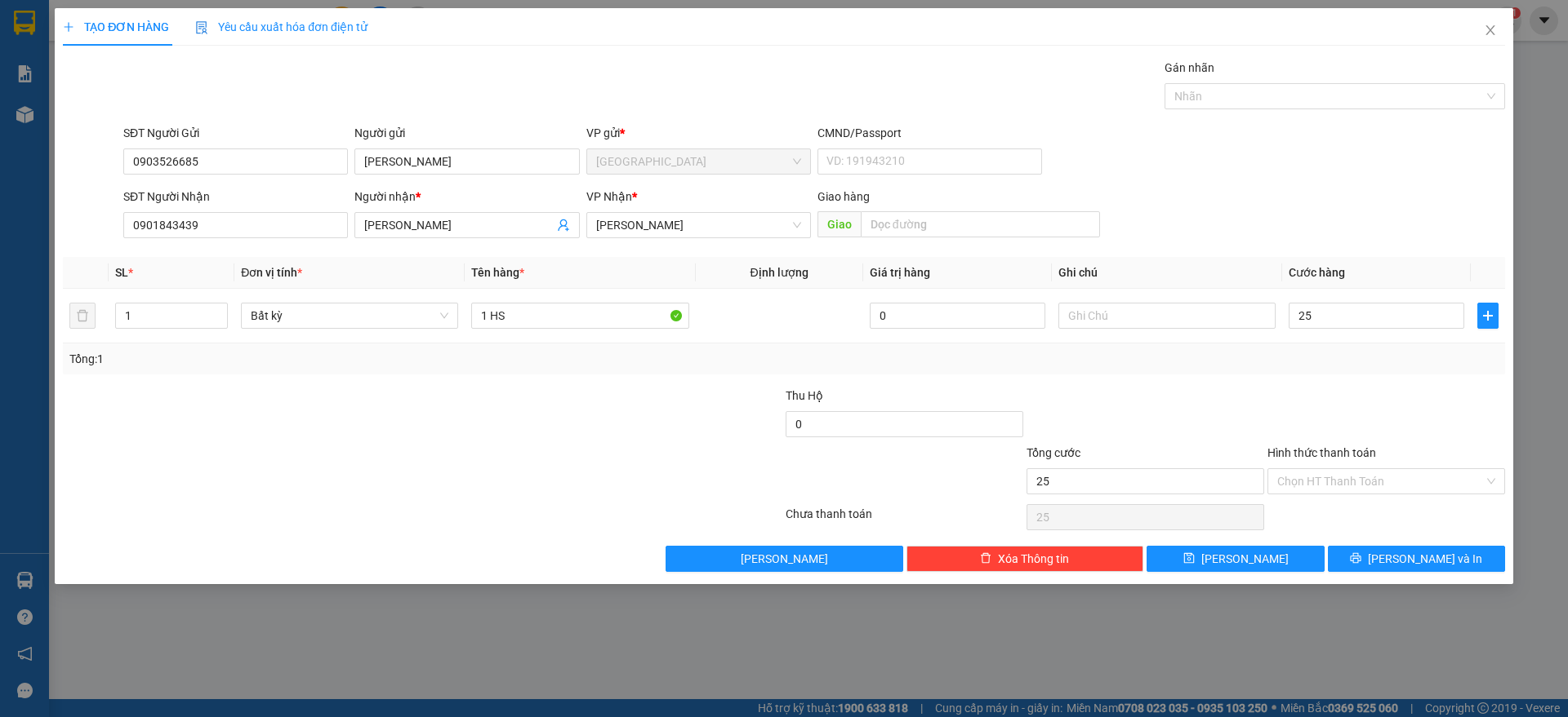
type input "25.000"
click at [1320, 369] on div "Tổng: 1" at bounding box center [783, 358] width 1441 height 31
click at [1355, 486] on input "Hình thức thanh toán" at bounding box center [1380, 481] width 206 height 25
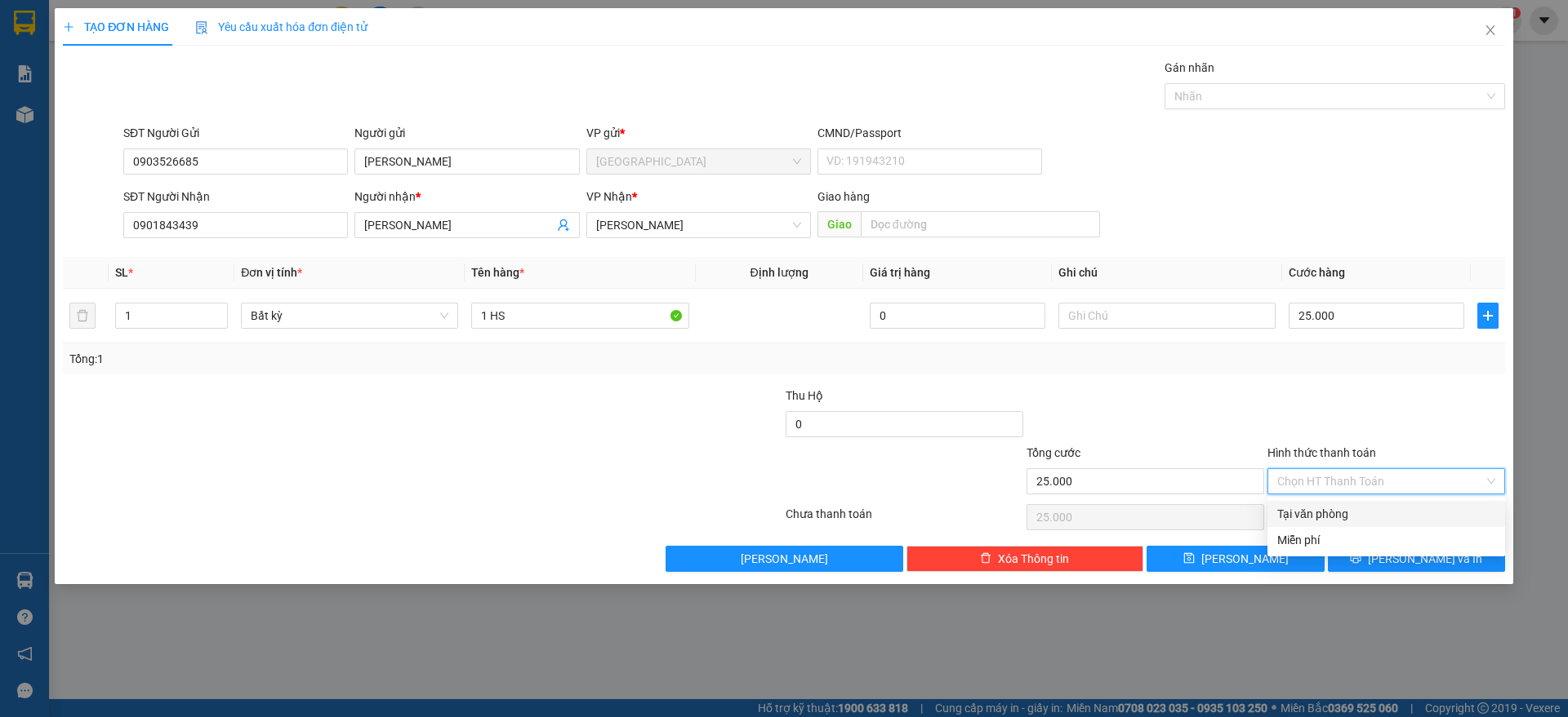
click at [1344, 501] on div "Tại văn phòng" at bounding box center [1386, 514] width 237 height 26
type input "0"
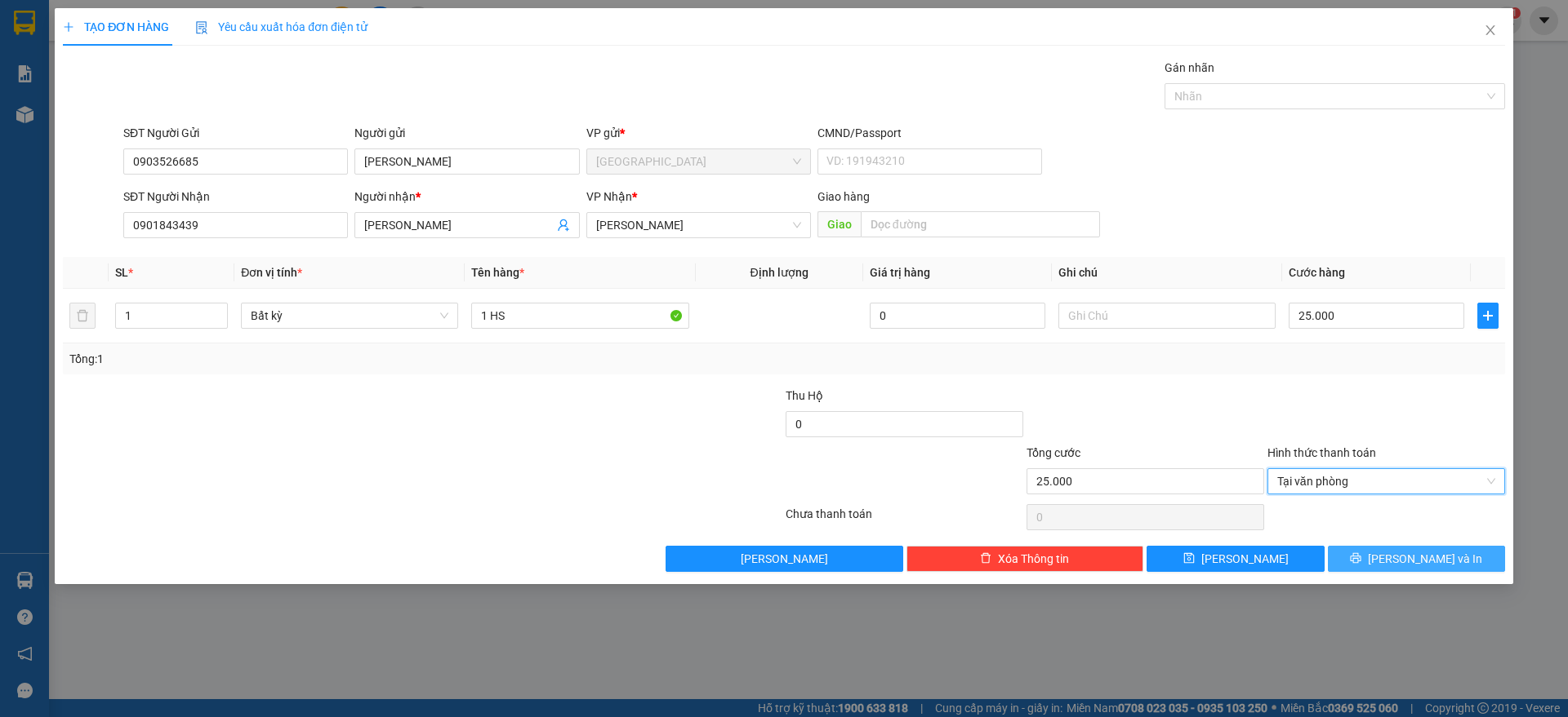
click at [1361, 560] on icon "printer" at bounding box center [1355, 558] width 11 height 11
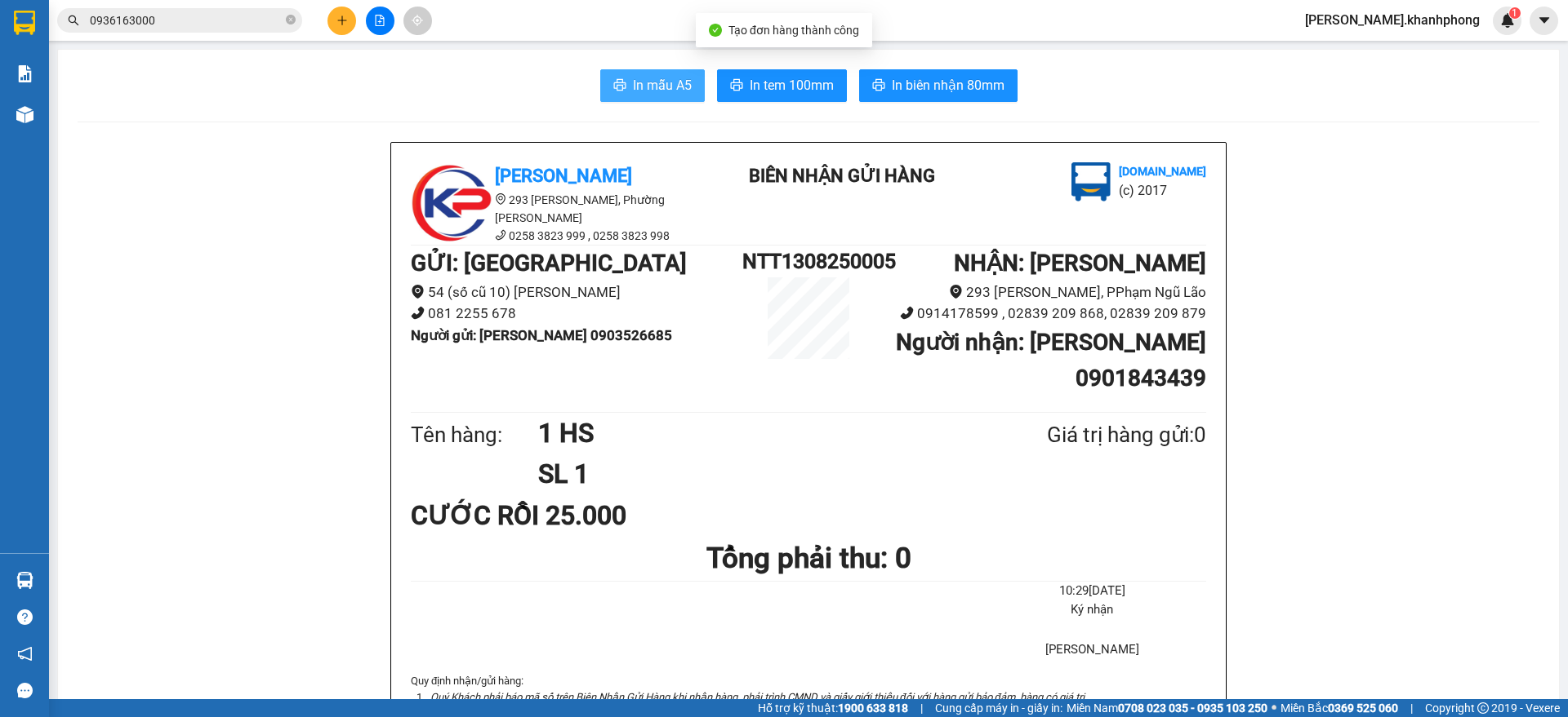
click at [633, 84] on span "In mẫu A5" at bounding box center [661, 85] width 59 height 20
